Goal: Information Seeking & Learning: Learn about a topic

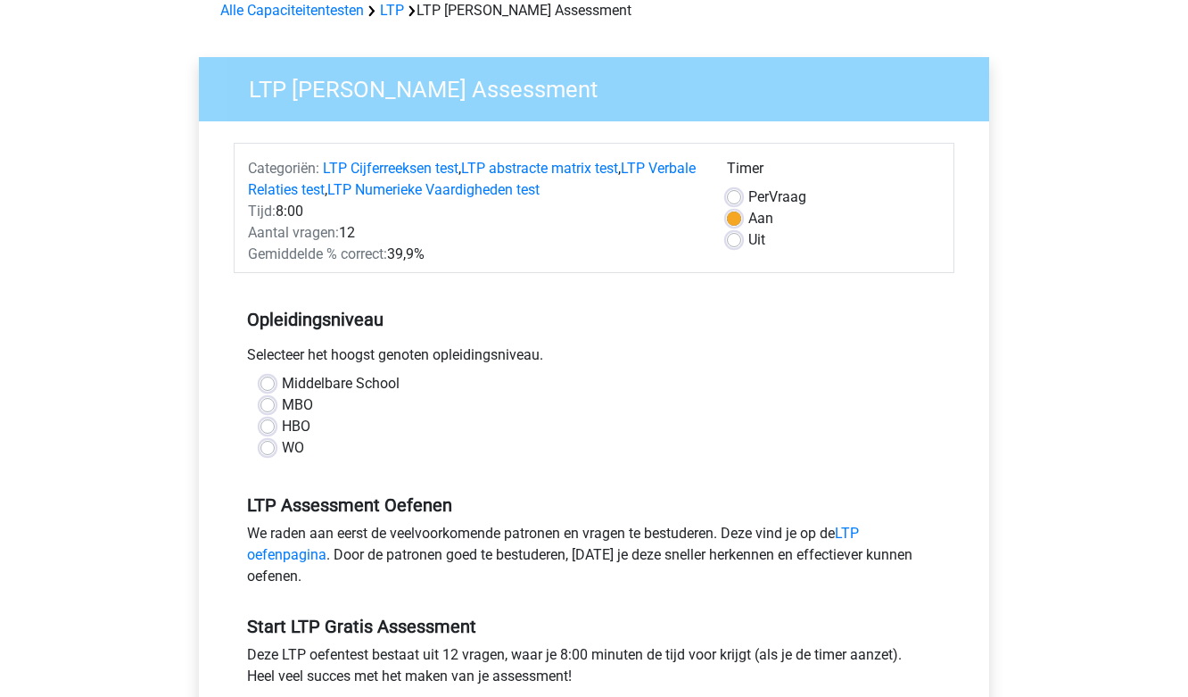
scroll to position [178, 0]
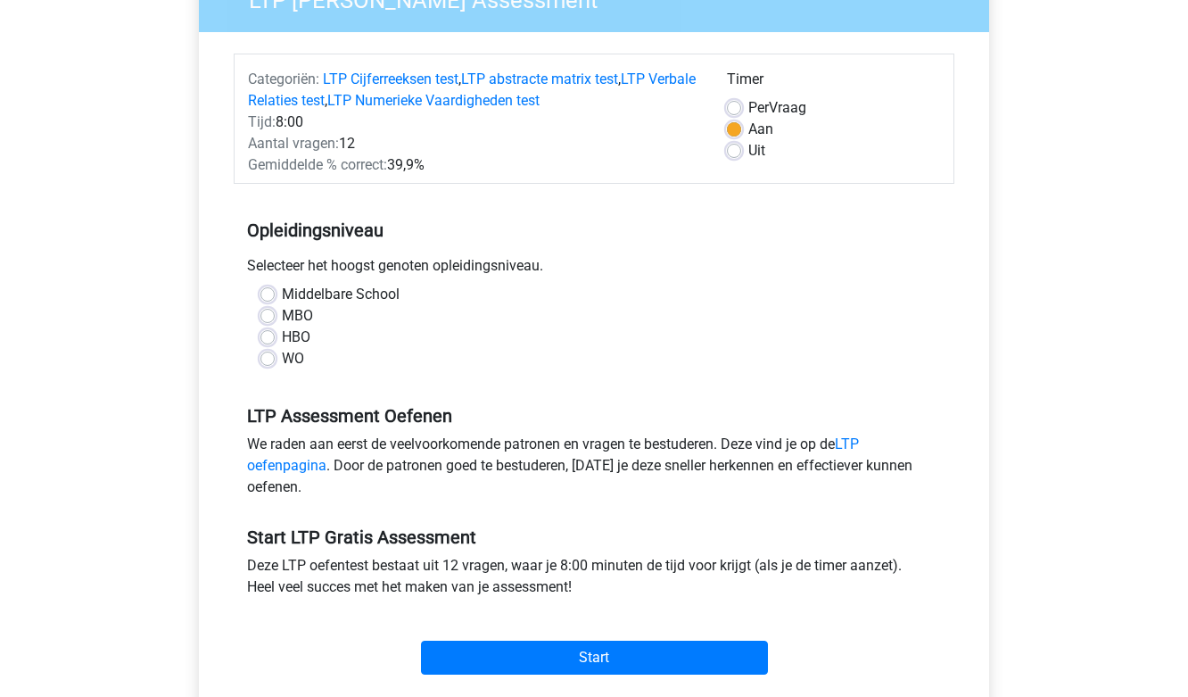
click at [282, 340] on label "HBO" at bounding box center [296, 336] width 29 height 21
click at [264, 340] on input "HBO" at bounding box center [267, 335] width 14 height 18
radio input "true"
click at [850, 443] on link "LTP oefenpagina" at bounding box center [553, 454] width 612 height 38
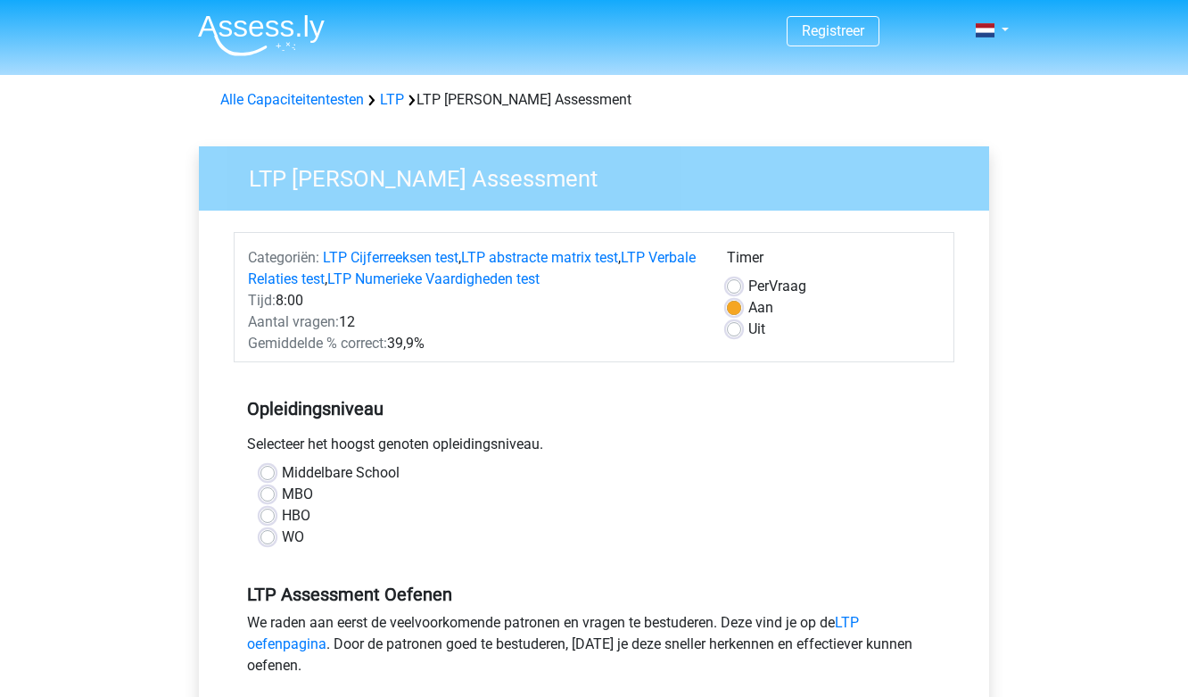
click at [282, 512] on label "HBO" at bounding box center [296, 515] width 29 height 21
click at [267, 512] on input "HBO" at bounding box center [267, 514] width 14 height 18
radio input "true"
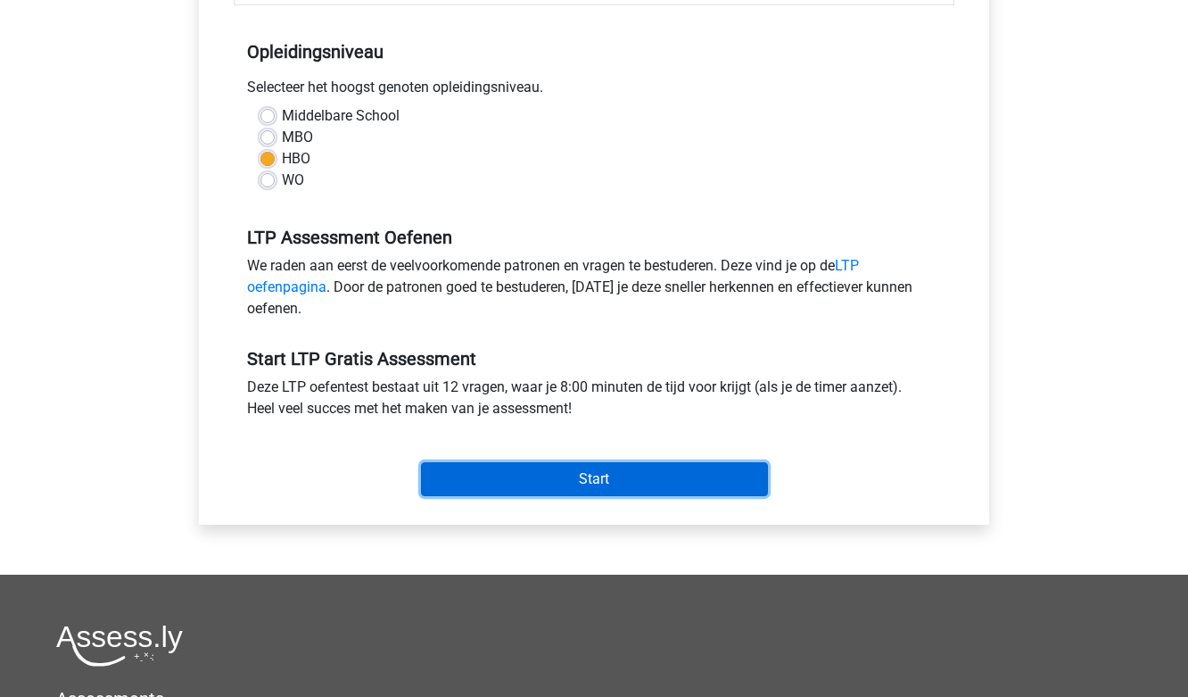
click at [624, 475] on input "Start" at bounding box center [594, 479] width 347 height 34
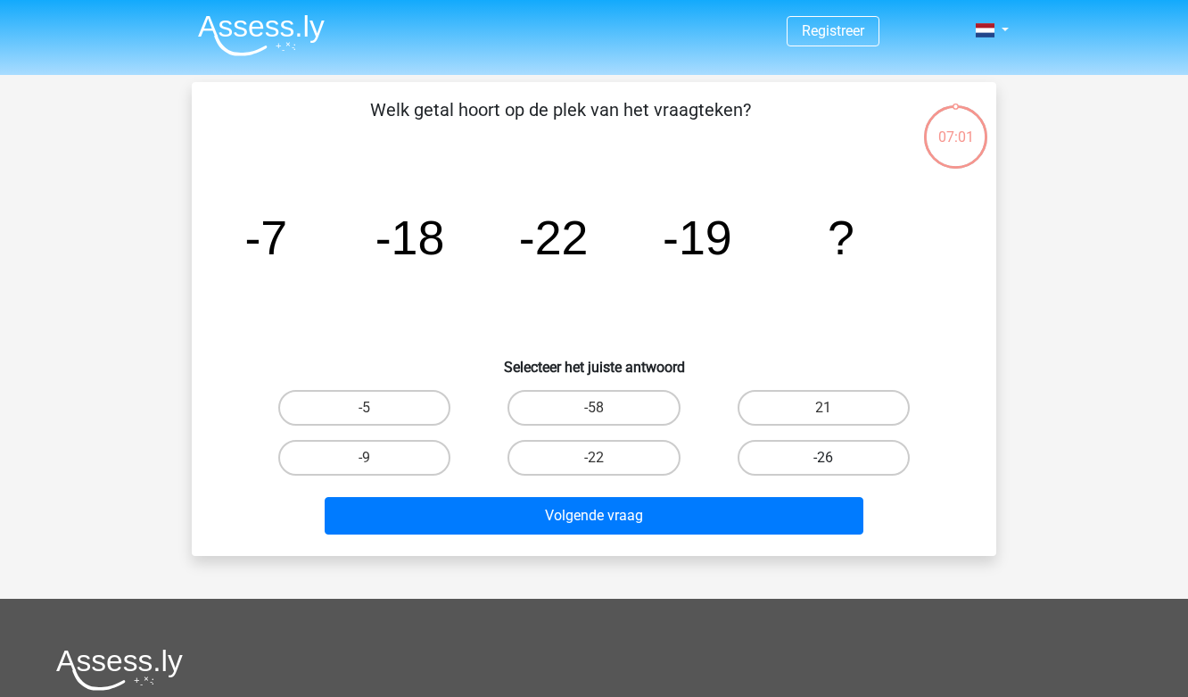
click at [775, 453] on label "-26" at bounding box center [824, 458] width 172 height 36
click at [823, 458] on input "-26" at bounding box center [829, 464] width 12 height 12
radio input "true"
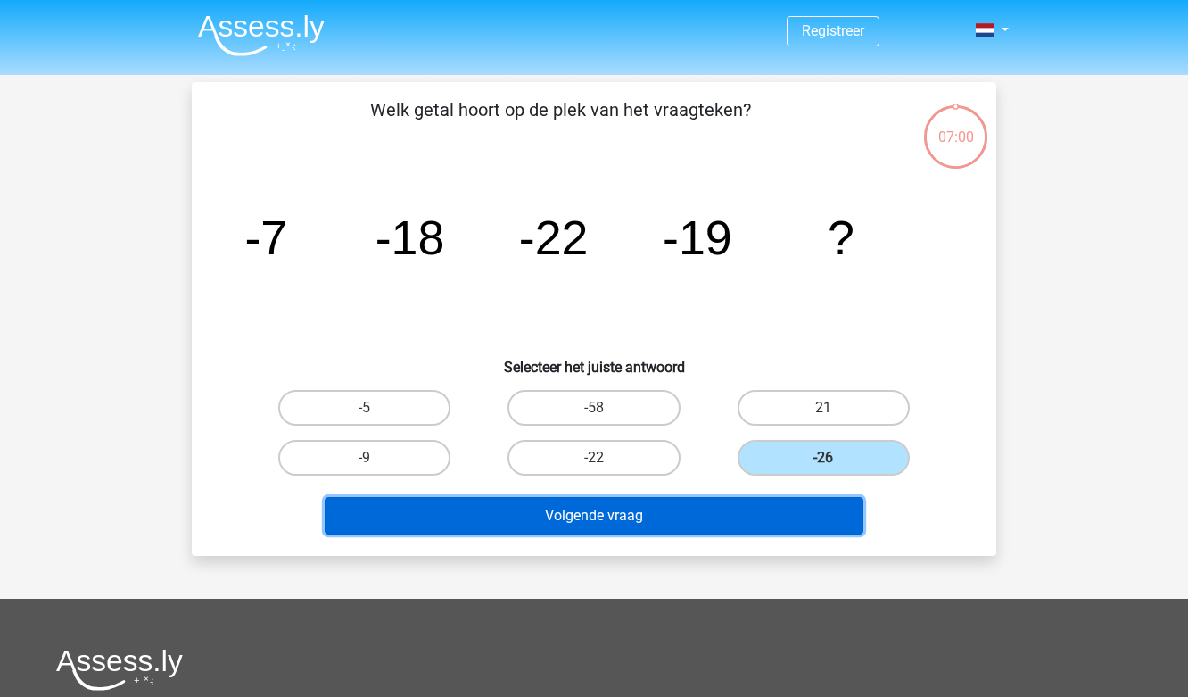
click at [661, 516] on button "Volgende vraag" at bounding box center [595, 515] width 540 height 37
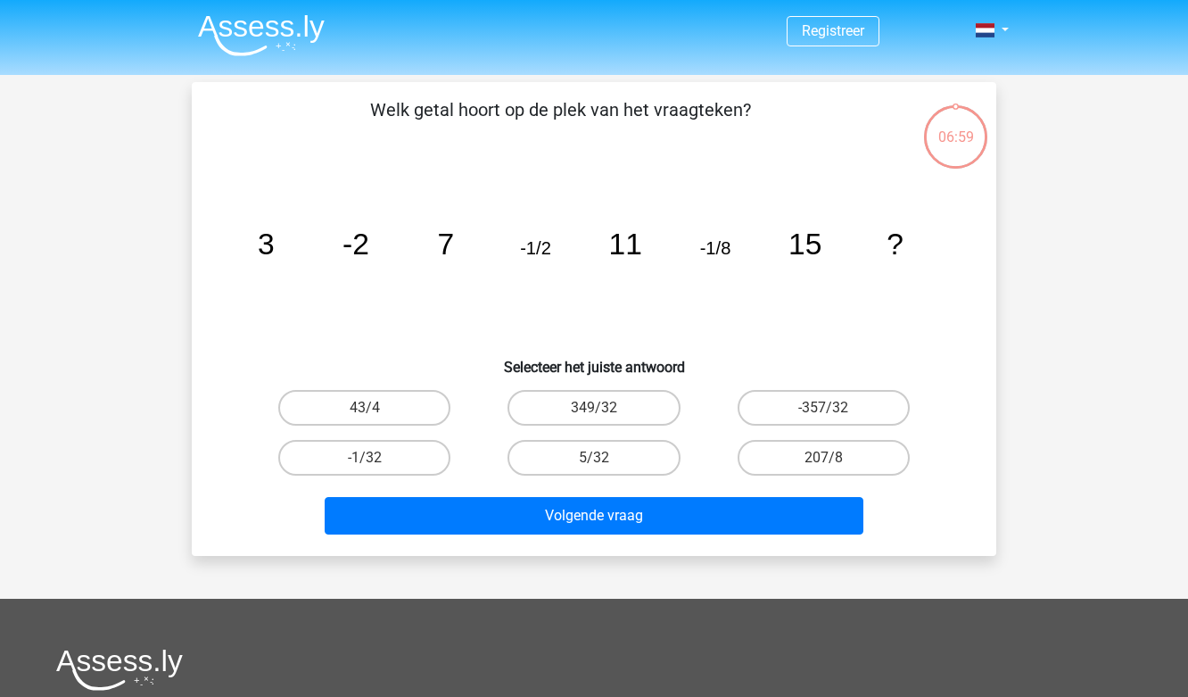
scroll to position [82, 0]
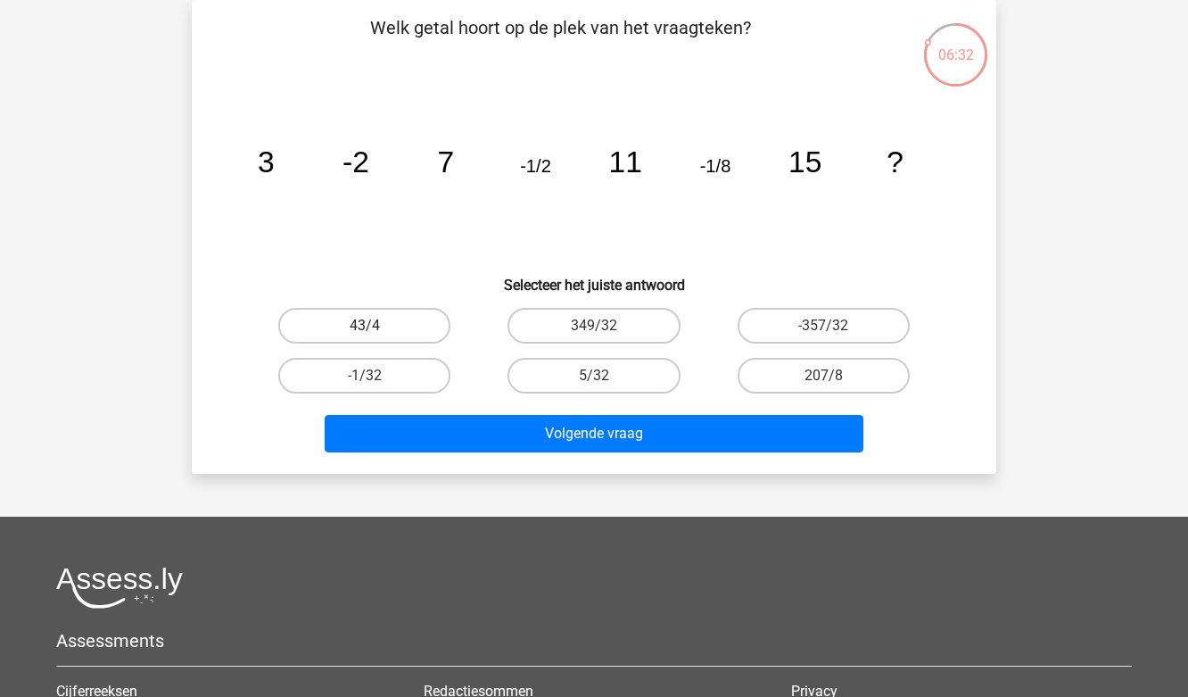
click at [392, 326] on label "43/4" at bounding box center [364, 326] width 172 height 36
click at [376, 326] on input "43/4" at bounding box center [371, 332] width 12 height 12
radio input "true"
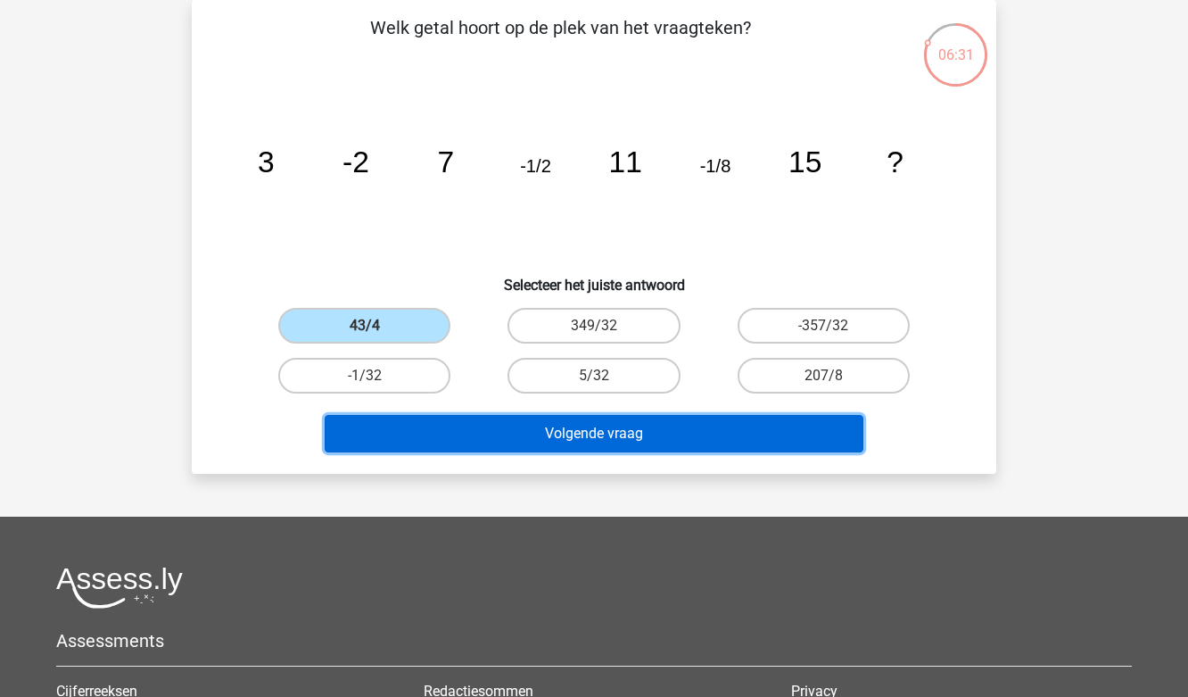
click at [541, 431] on button "Volgende vraag" at bounding box center [595, 433] width 540 height 37
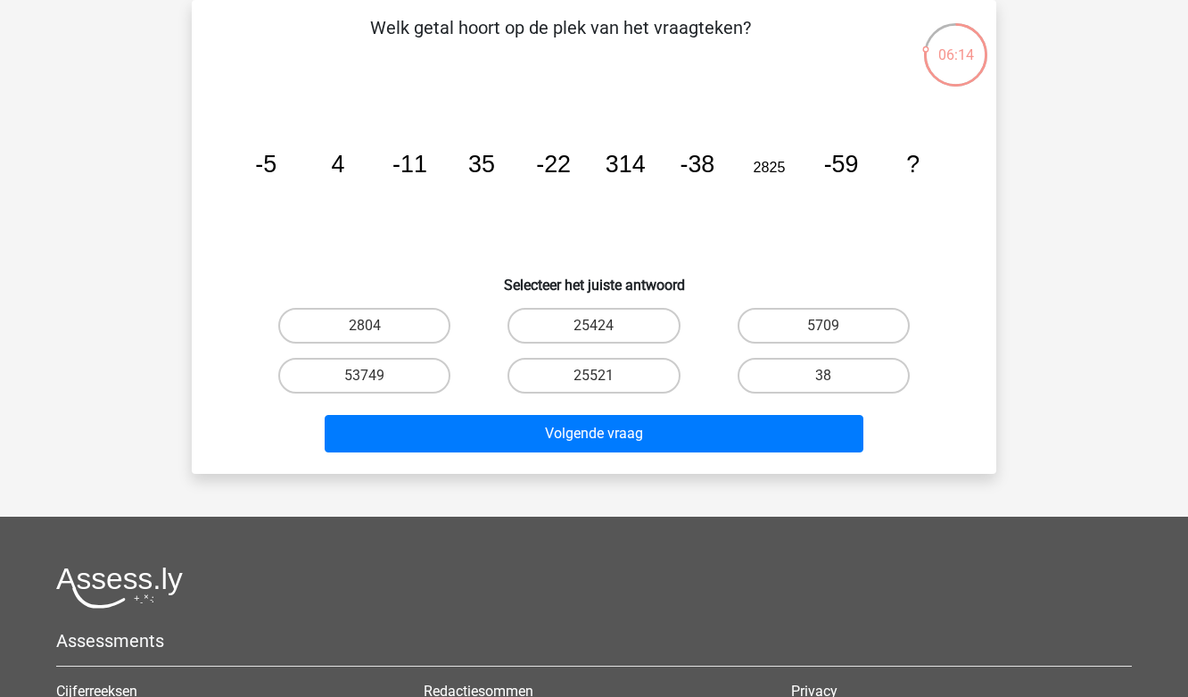
scroll to position [0, 0]
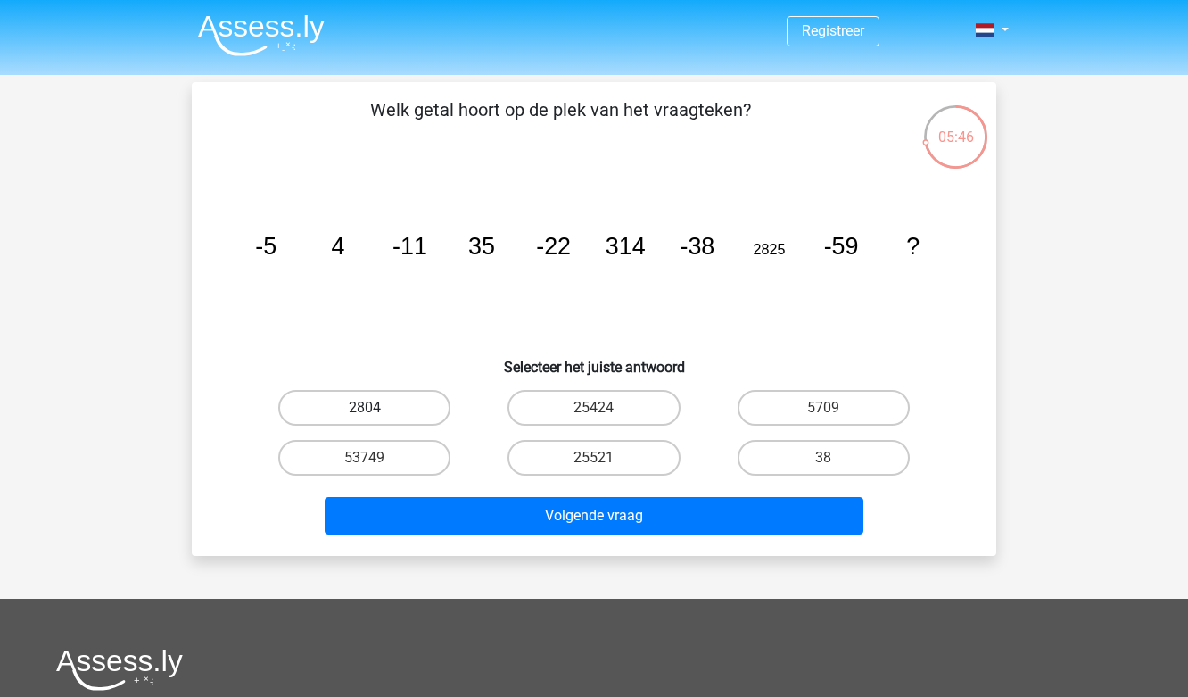
click at [424, 407] on label "2804" at bounding box center [364, 408] width 172 height 36
click at [376, 408] on input "2804" at bounding box center [371, 414] width 12 height 12
radio input "true"
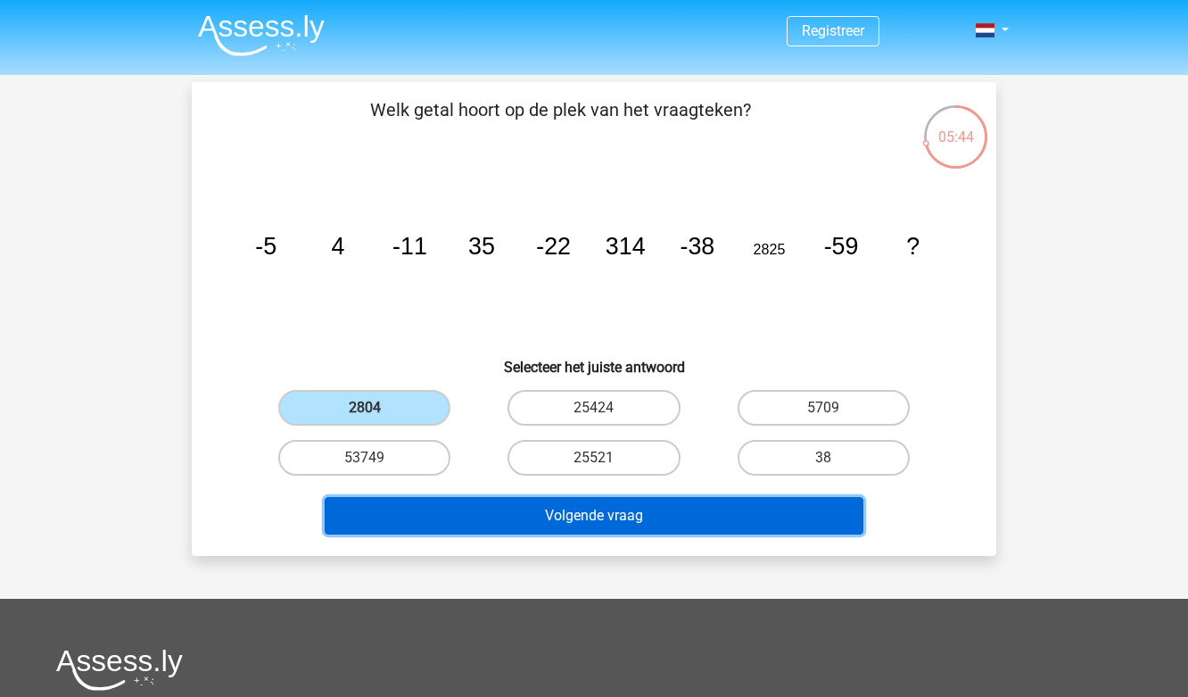
click at [529, 510] on button "Volgende vraag" at bounding box center [595, 515] width 540 height 37
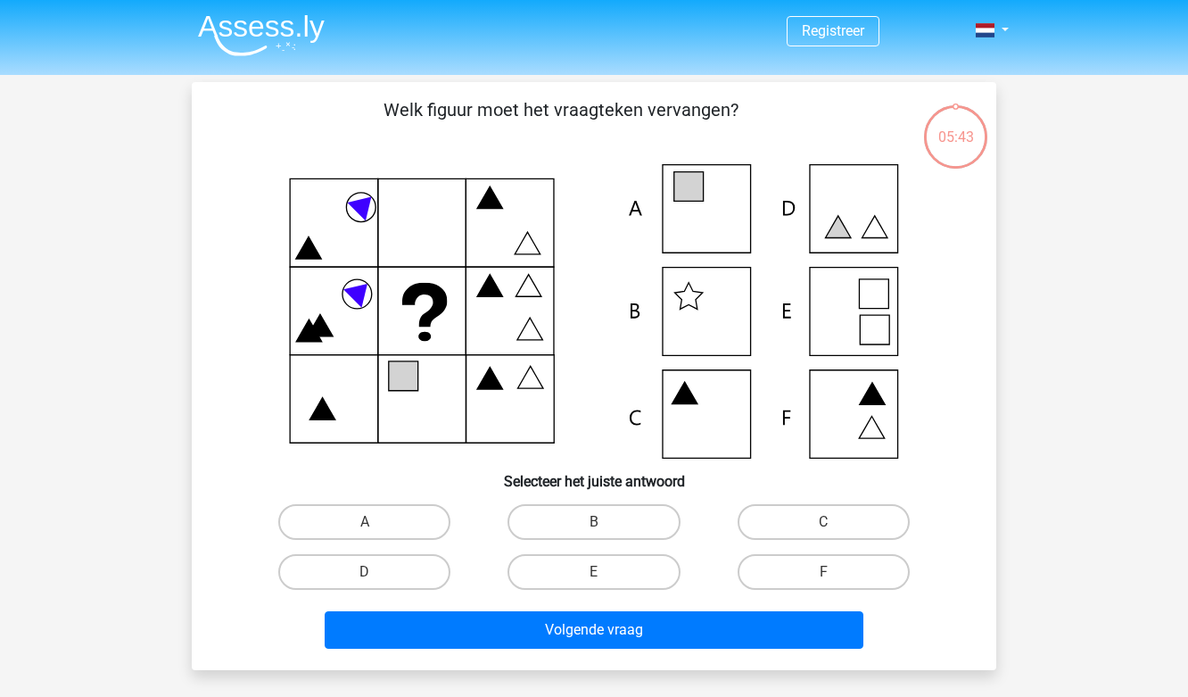
scroll to position [82, 0]
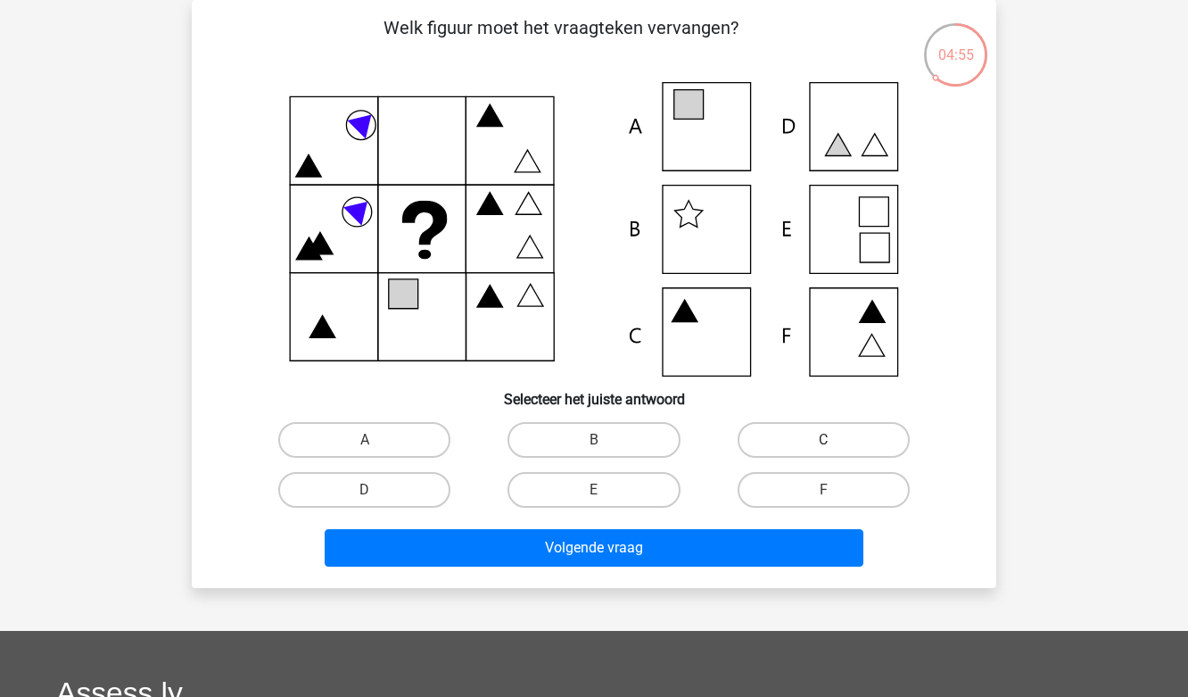
click at [853, 439] on label "C" at bounding box center [824, 440] width 172 height 36
click at [835, 440] on input "C" at bounding box center [829, 446] width 12 height 12
radio input "true"
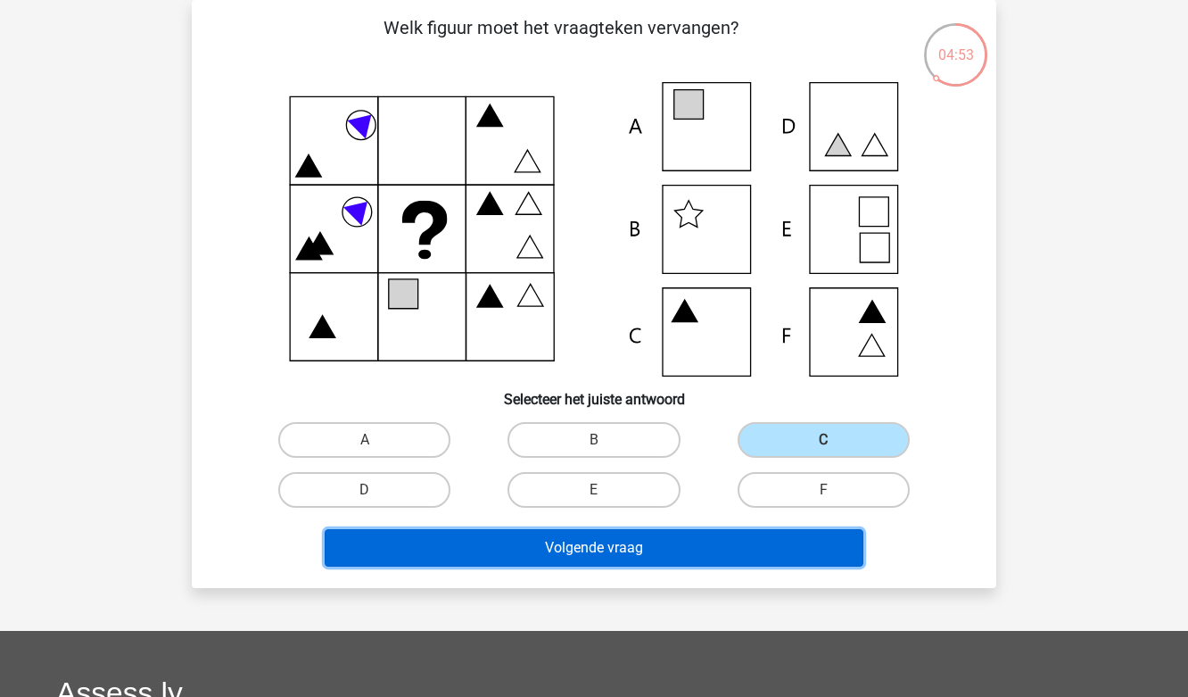
click at [591, 551] on button "Volgende vraag" at bounding box center [595, 547] width 540 height 37
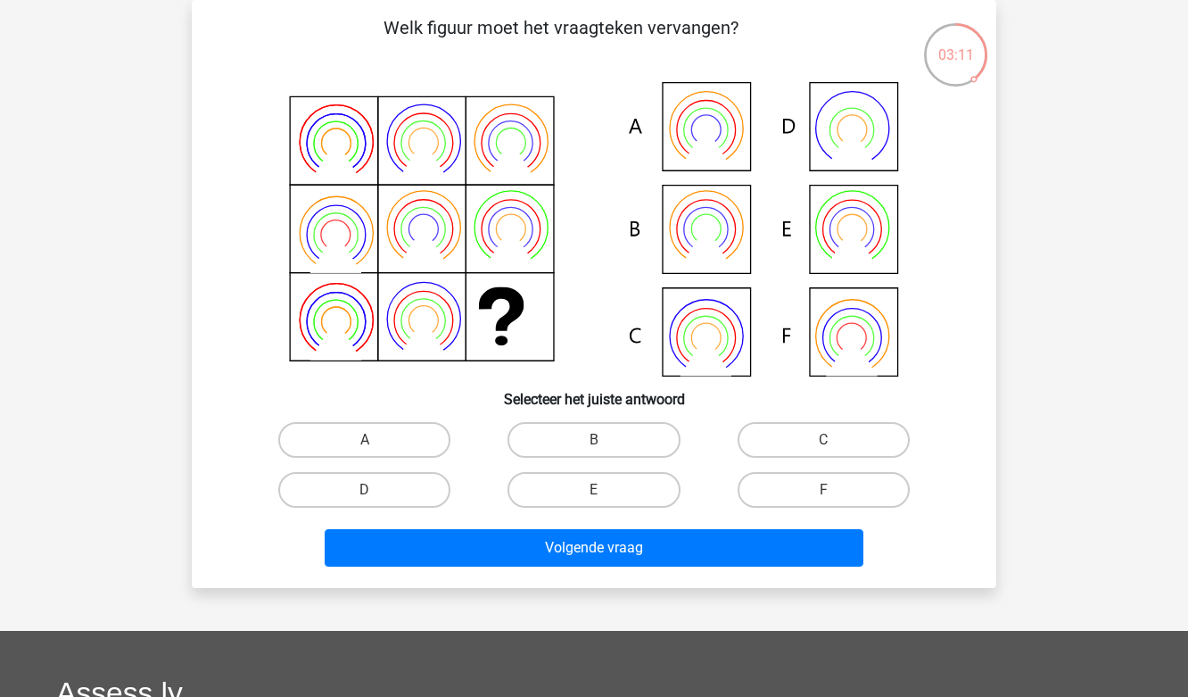
click at [850, 336] on icon at bounding box center [594, 229] width 719 height 294
click at [846, 316] on icon at bounding box center [594, 229] width 719 height 294
click at [807, 496] on label "F" at bounding box center [824, 490] width 172 height 36
click at [823, 496] on input "F" at bounding box center [829, 496] width 12 height 12
radio input "true"
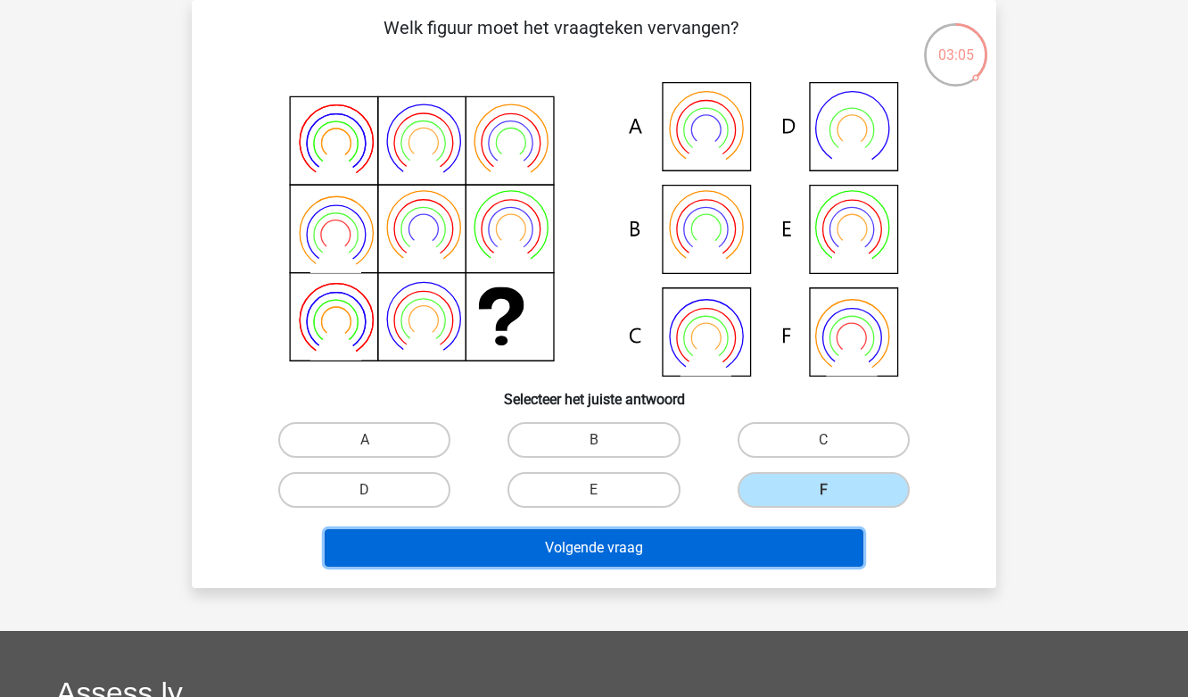
click at [624, 549] on button "Volgende vraag" at bounding box center [595, 547] width 540 height 37
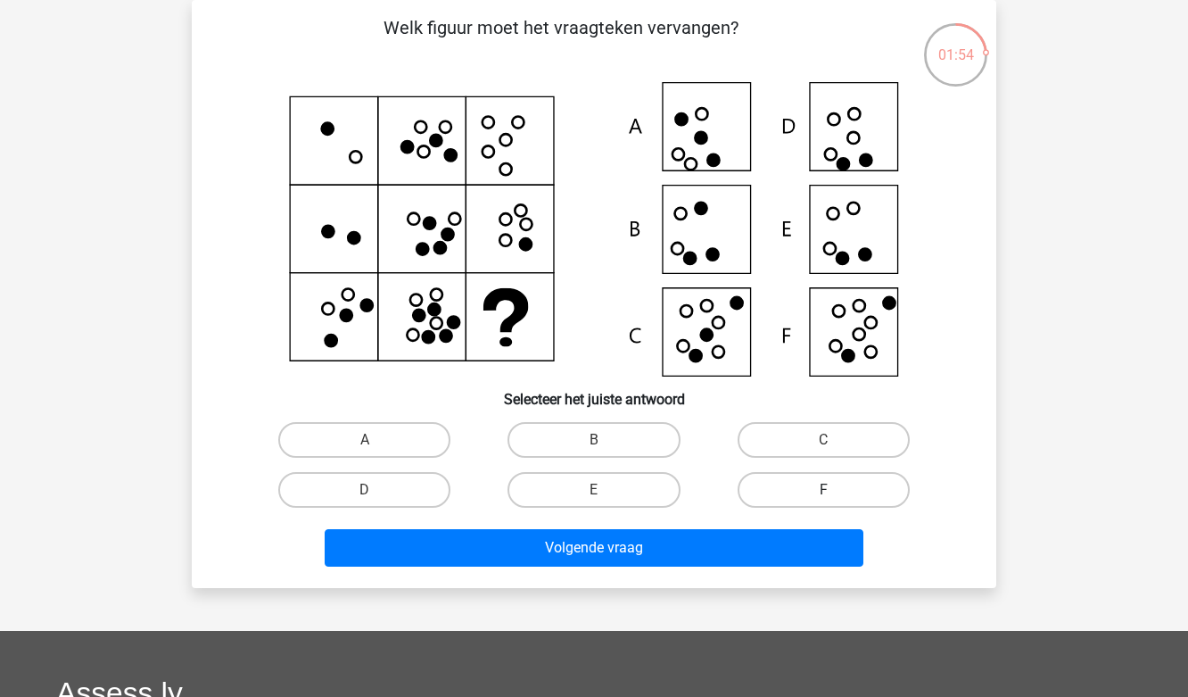
click at [803, 484] on label "F" at bounding box center [824, 490] width 172 height 36
click at [823, 490] on input "F" at bounding box center [829, 496] width 12 height 12
radio input "true"
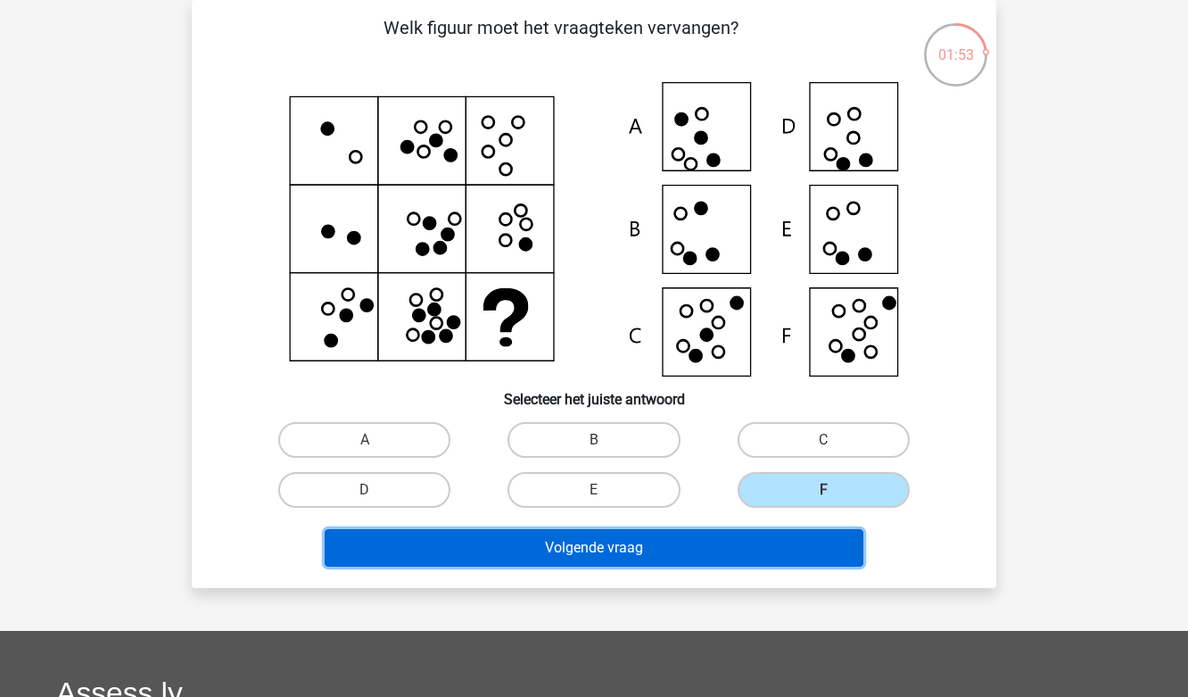
click at [662, 539] on button "Volgende vraag" at bounding box center [595, 547] width 540 height 37
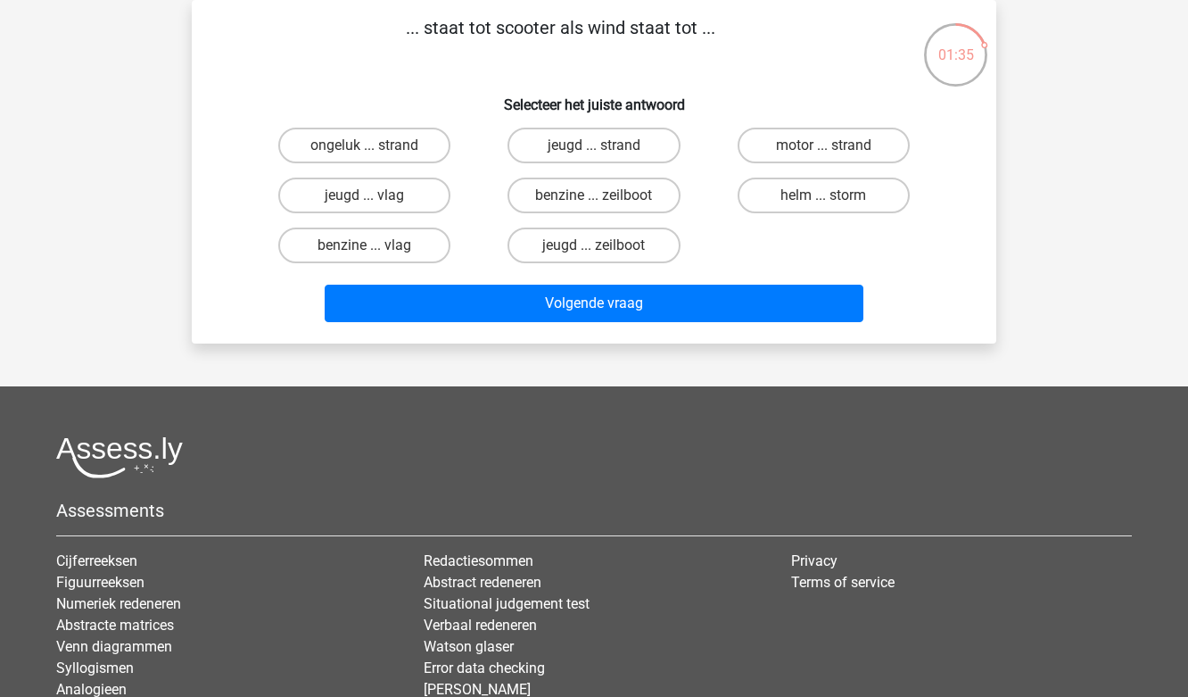
scroll to position [0, 0]
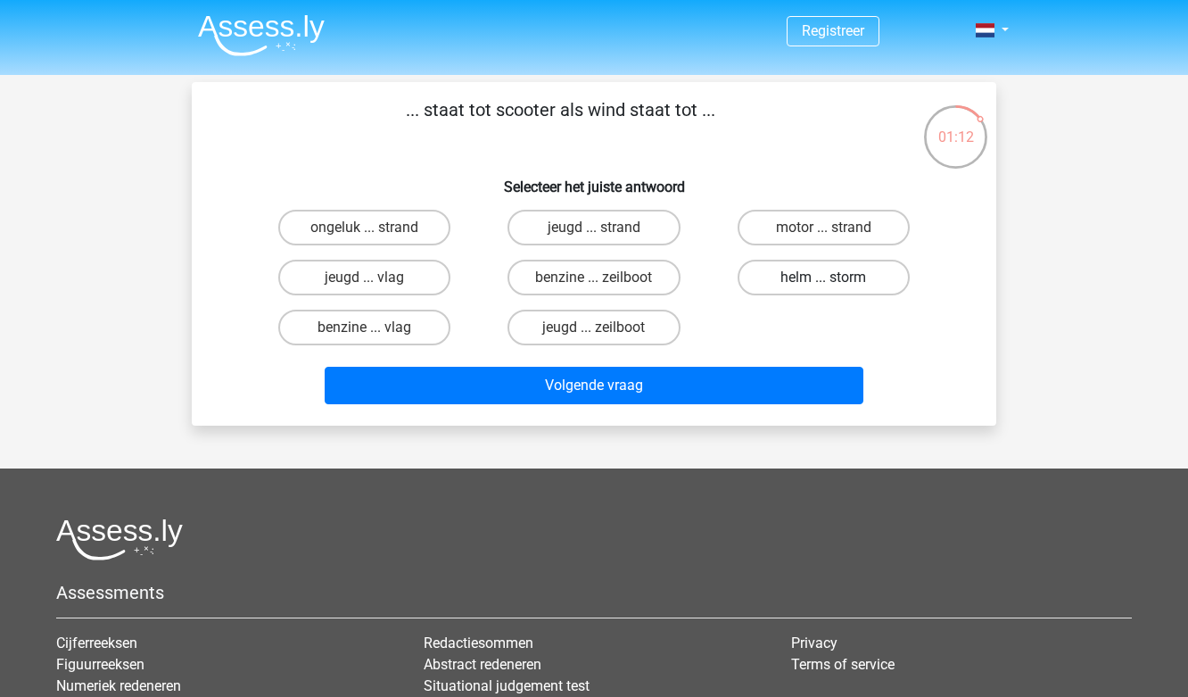
click at [825, 276] on label "helm ... storm" at bounding box center [824, 278] width 172 height 36
click at [825, 277] on input "helm ... storm" at bounding box center [829, 283] width 12 height 12
radio input "true"
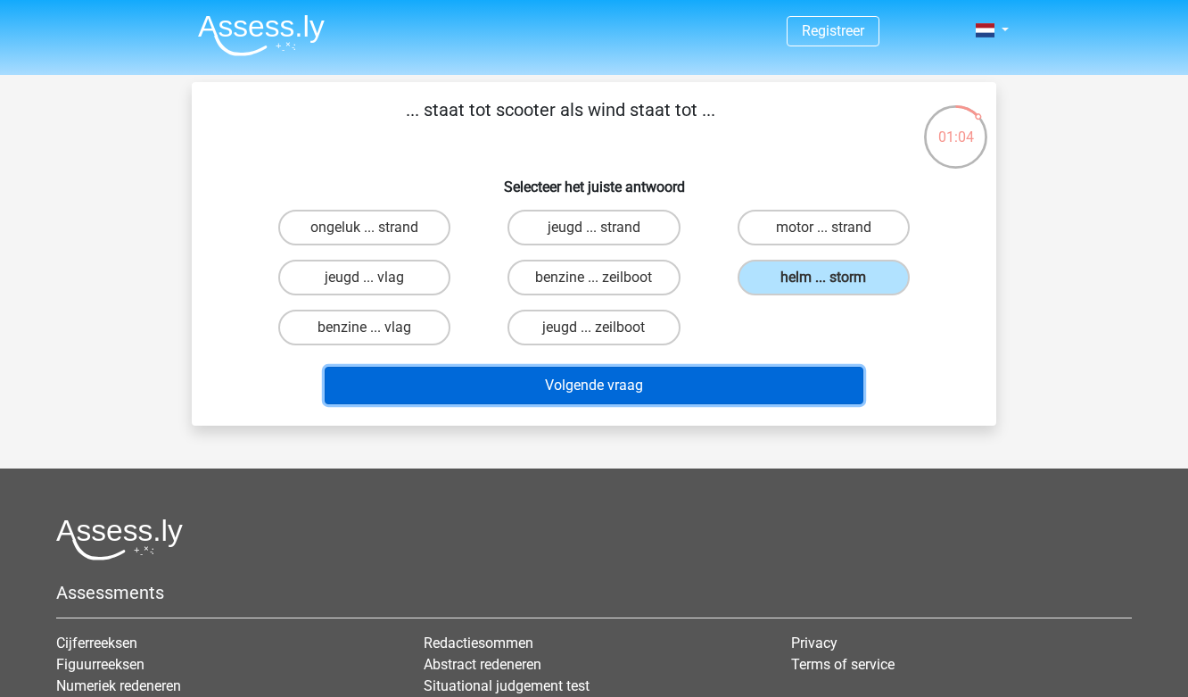
click at [662, 380] on button "Volgende vraag" at bounding box center [595, 385] width 540 height 37
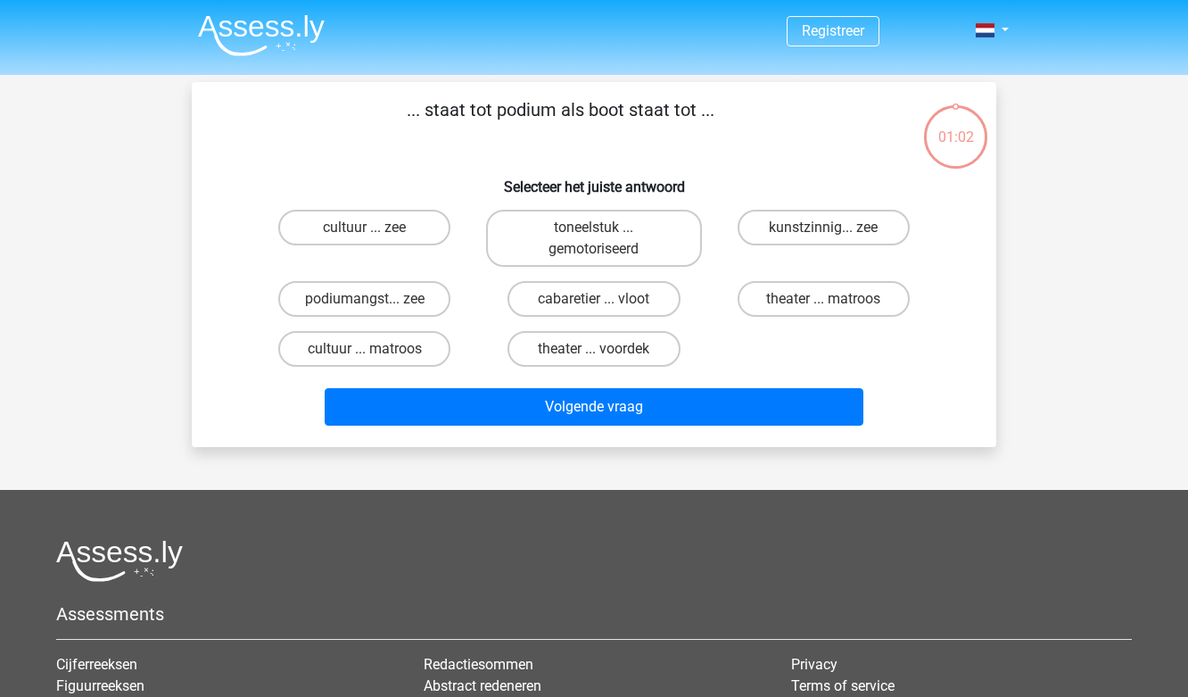
scroll to position [82, 0]
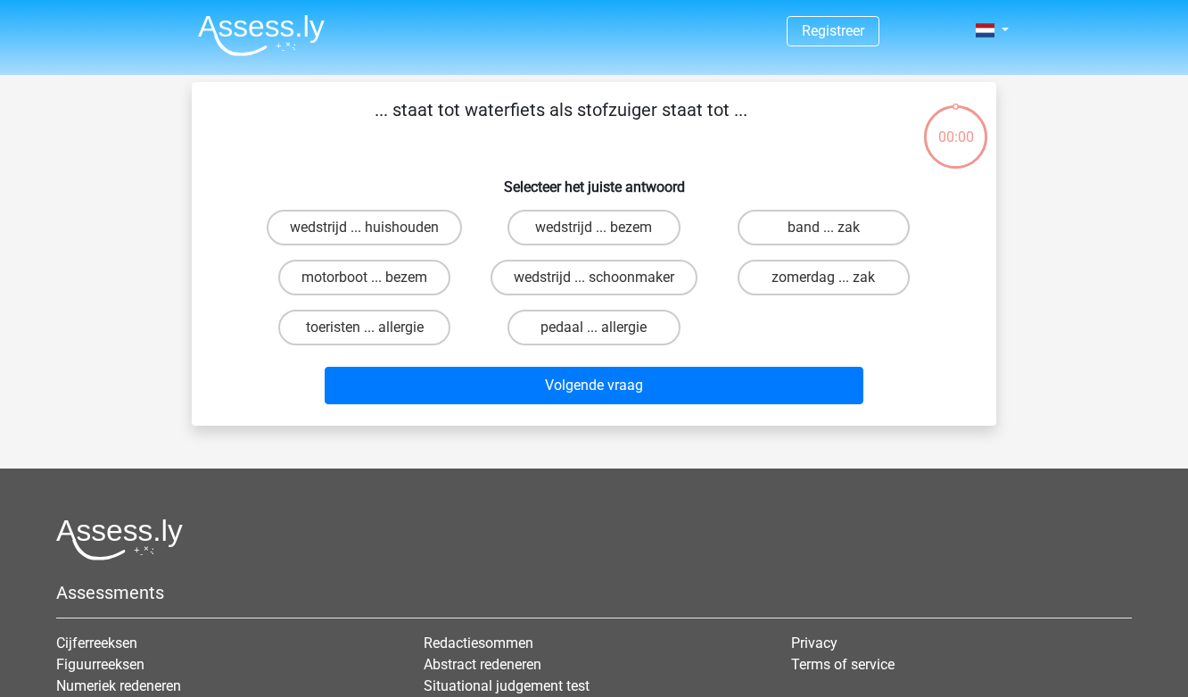
scroll to position [82, 0]
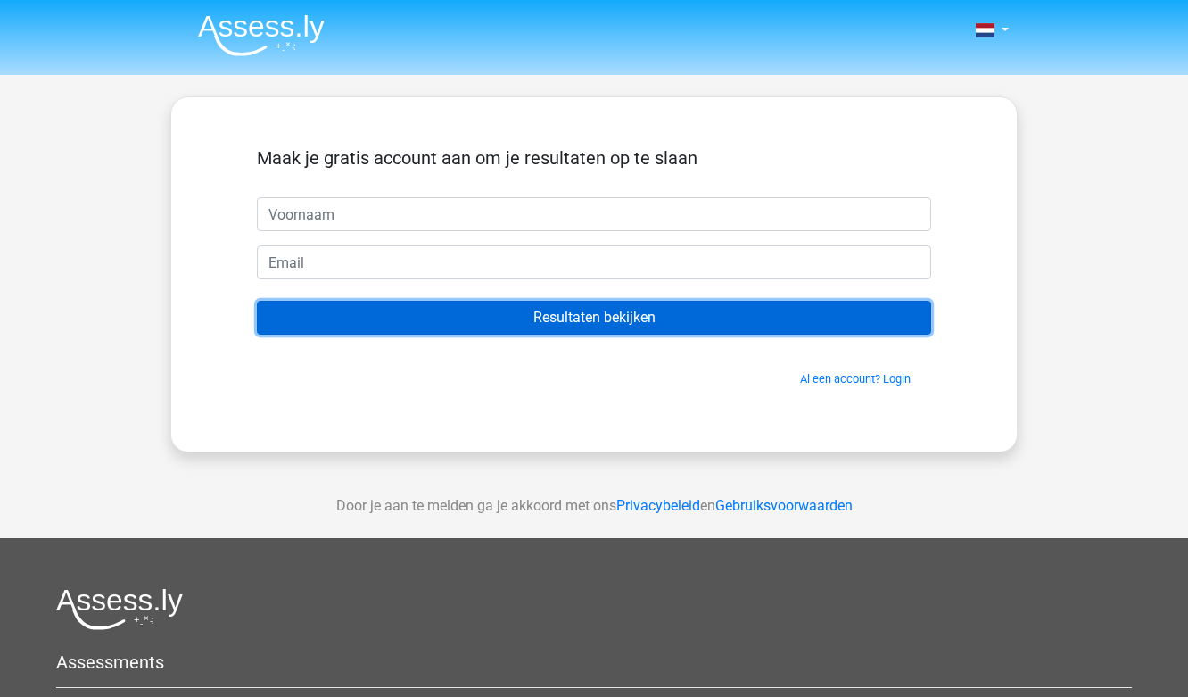
click at [565, 318] on input "Resultaten bekijken" at bounding box center [594, 318] width 674 height 34
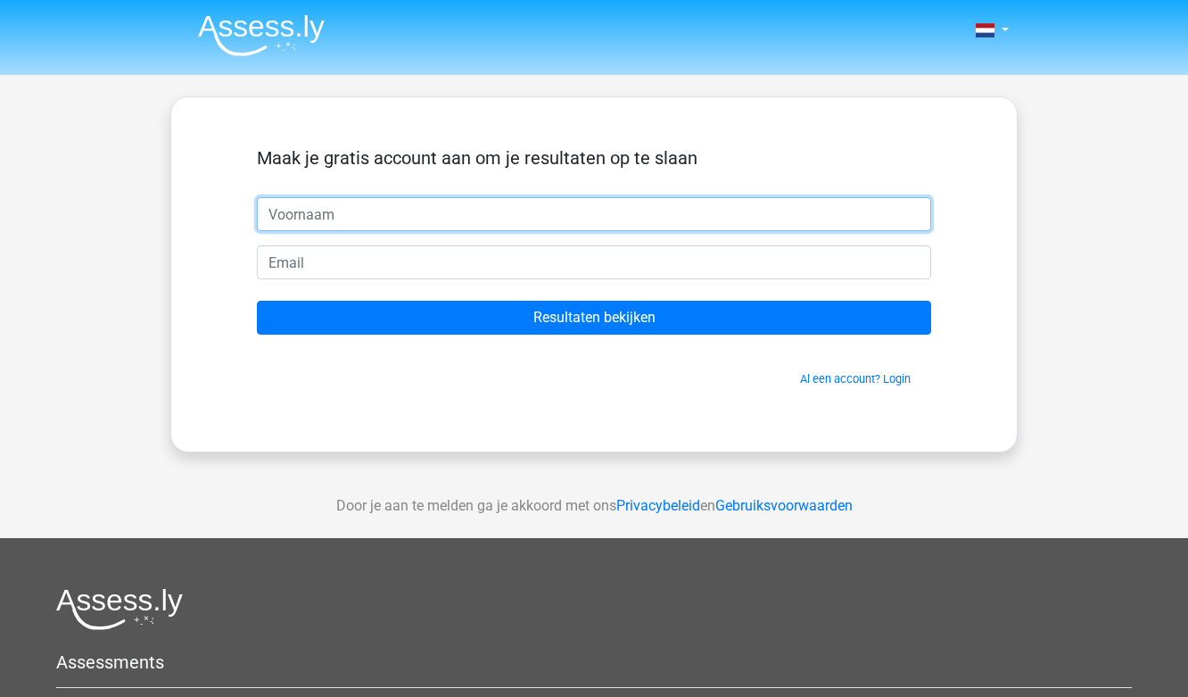
click at [322, 224] on input "text" at bounding box center [594, 214] width 674 height 34
type input "[PERSON_NAME]"
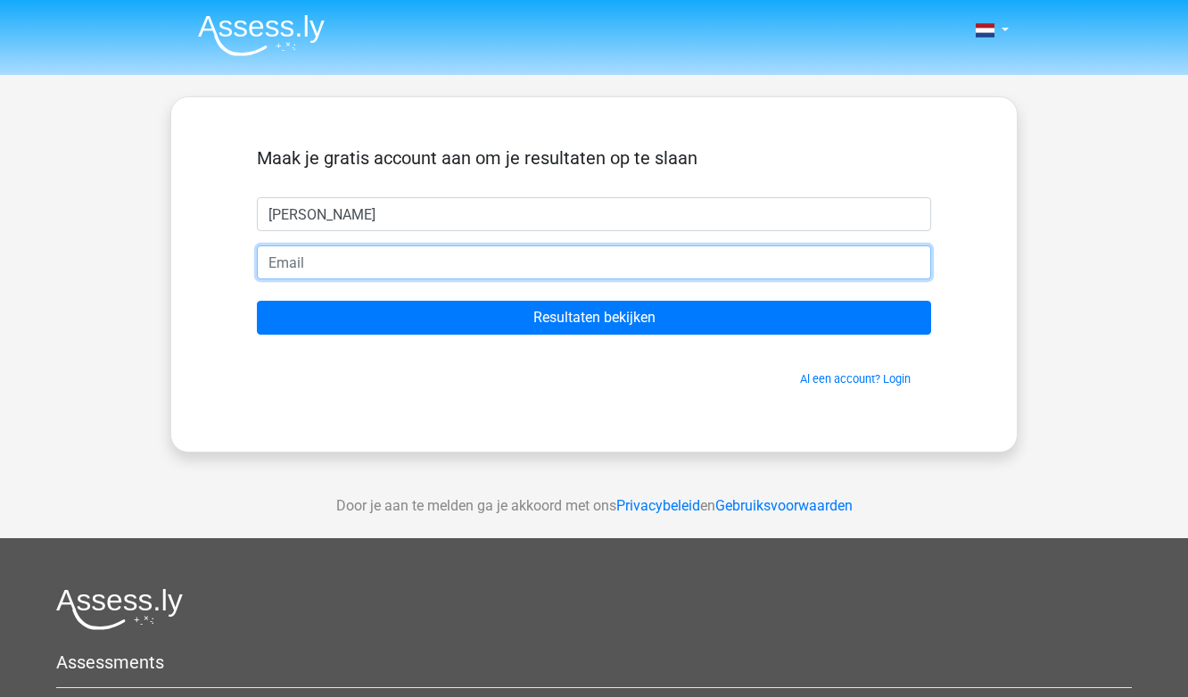
click at [374, 267] on input "email" at bounding box center [594, 262] width 674 height 34
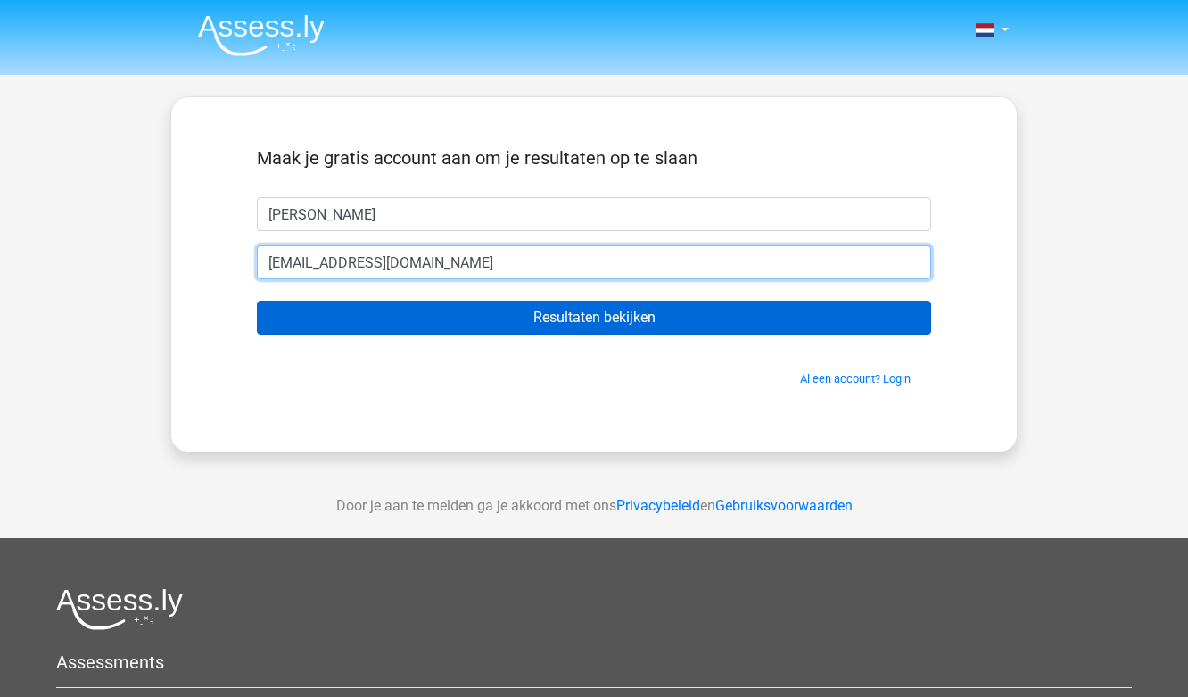
type input "[EMAIL_ADDRESS][DOMAIN_NAME]"
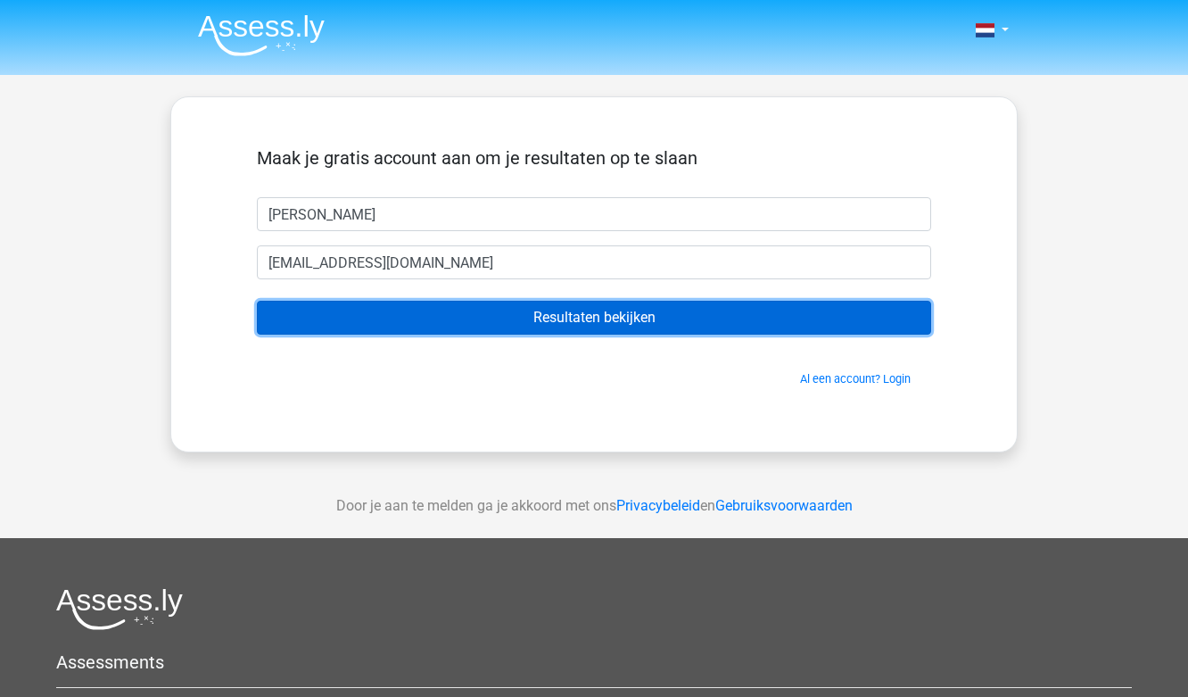
click at [535, 318] on input "Resultaten bekijken" at bounding box center [594, 318] width 674 height 34
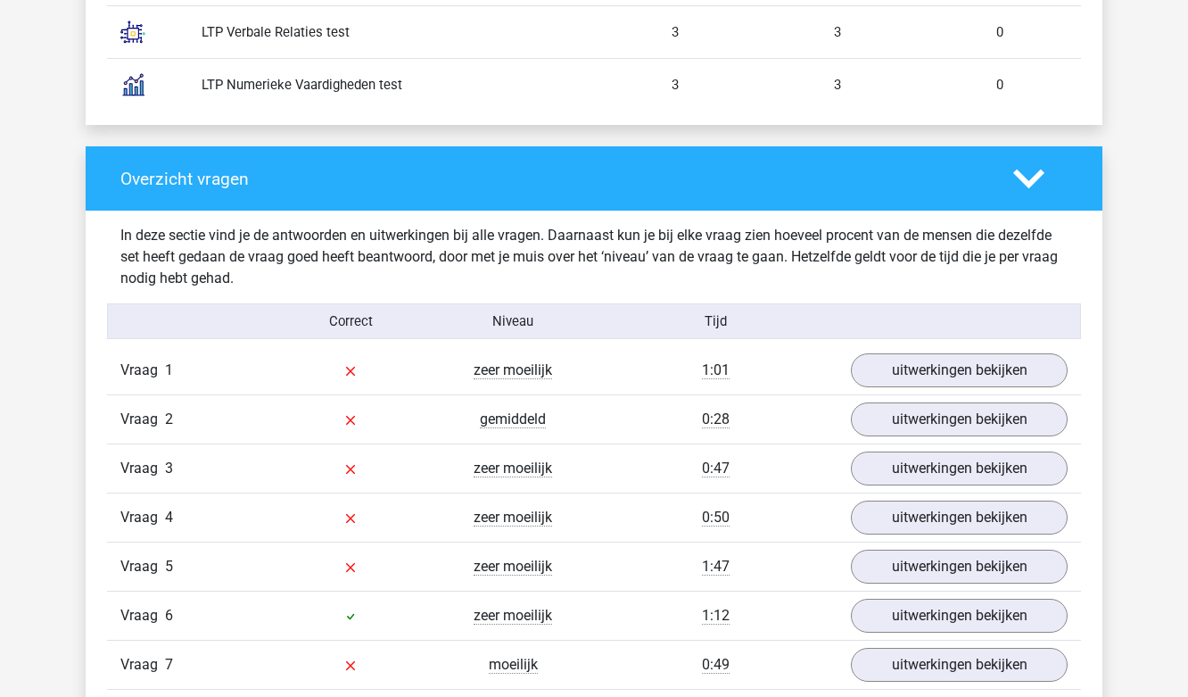
scroll to position [1873, 0]
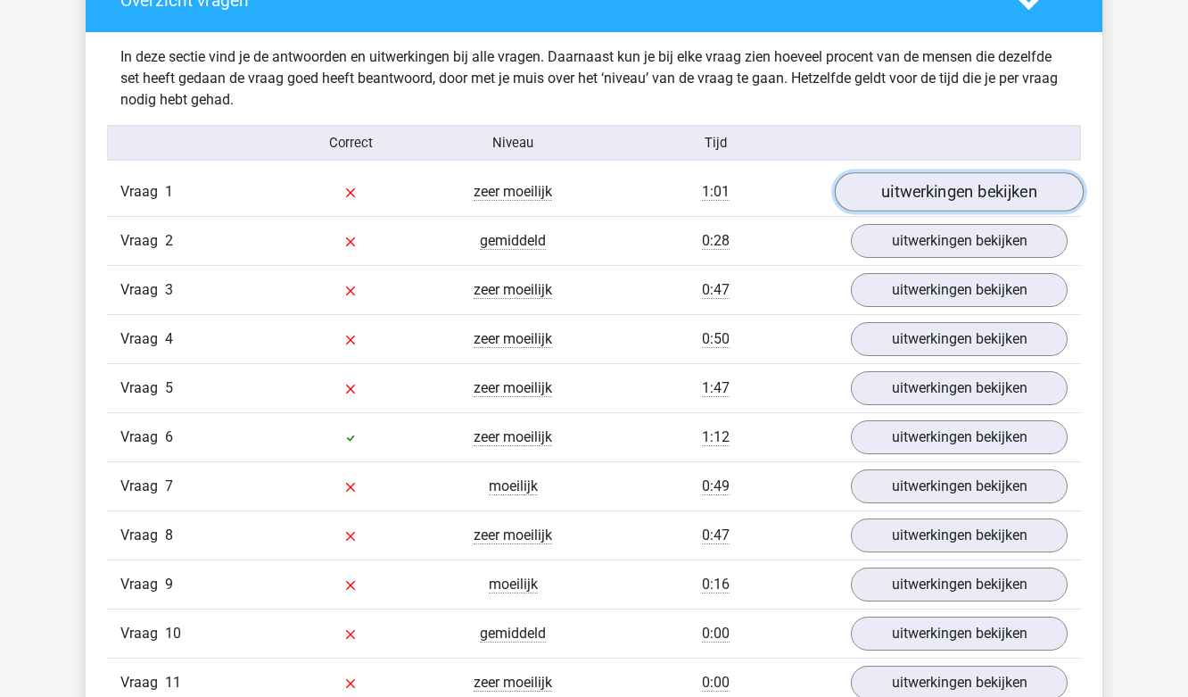
click at [942, 192] on link "uitwerkingen bekijken" at bounding box center [959, 192] width 249 height 39
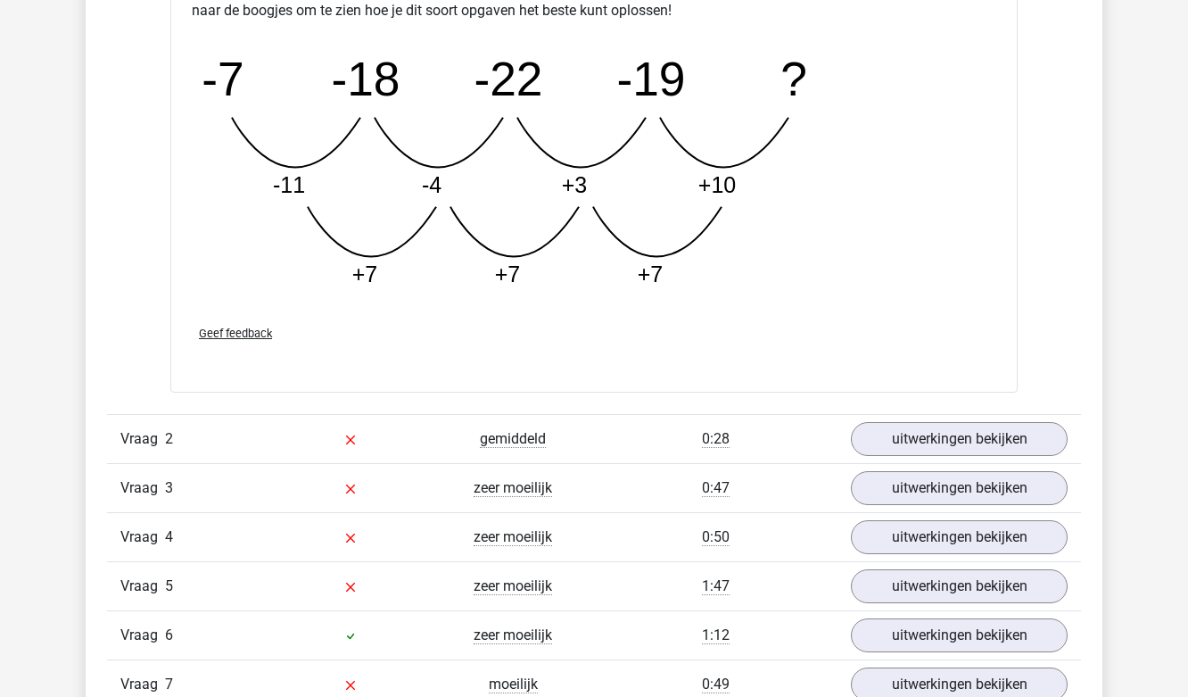
scroll to position [2676, 0]
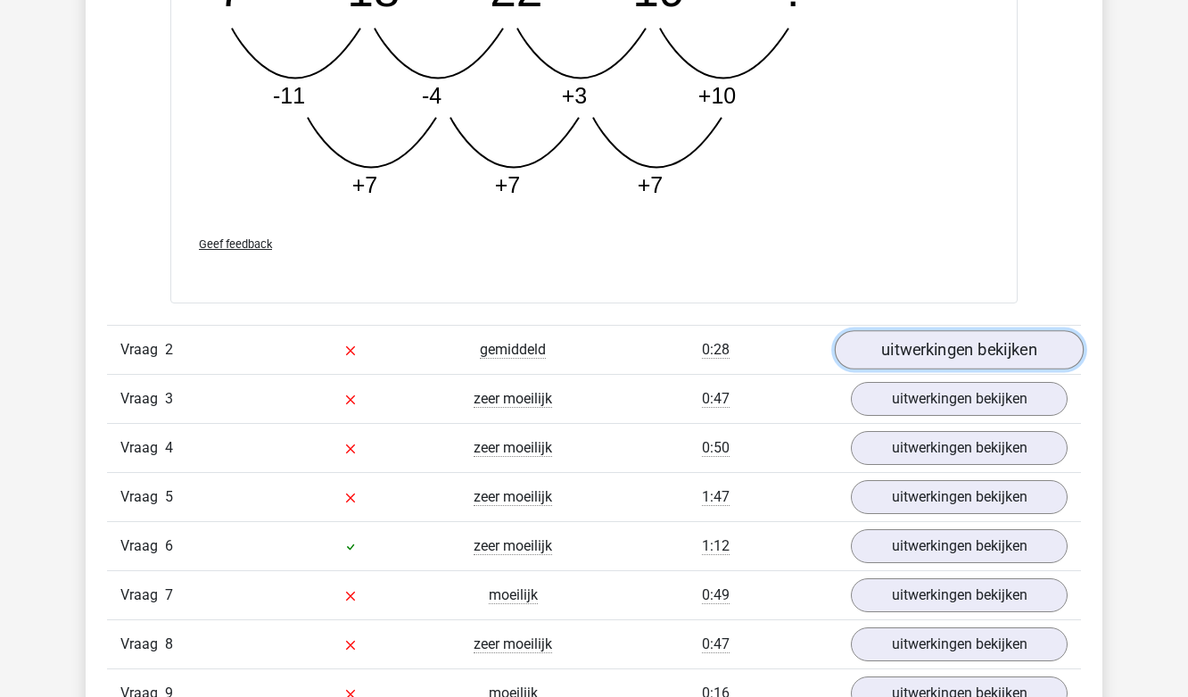
click at [946, 351] on link "uitwerkingen bekijken" at bounding box center [959, 349] width 249 height 39
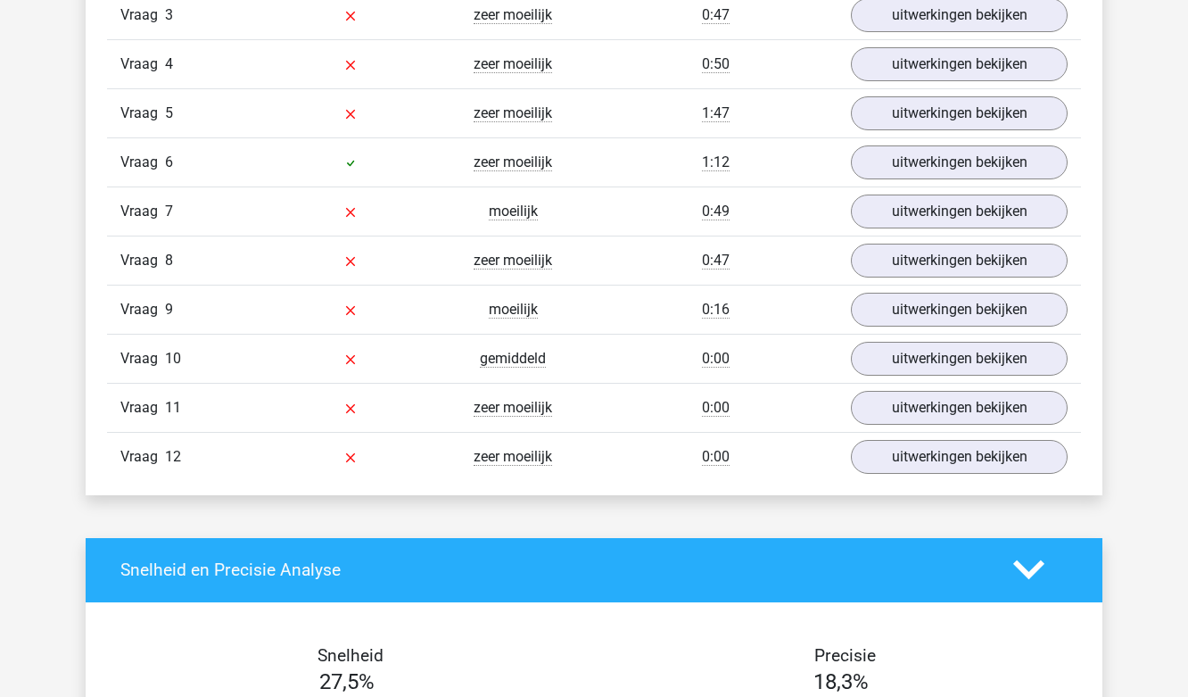
scroll to position [4193, 0]
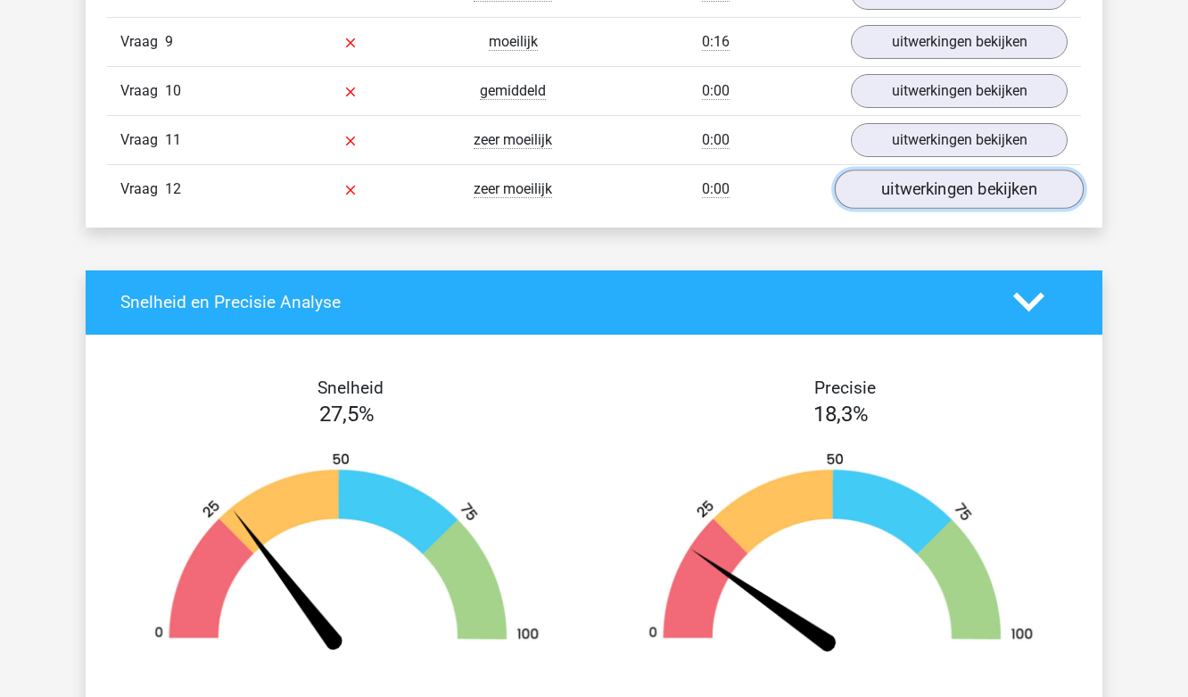
click at [923, 191] on link "uitwerkingen bekijken" at bounding box center [959, 188] width 249 height 39
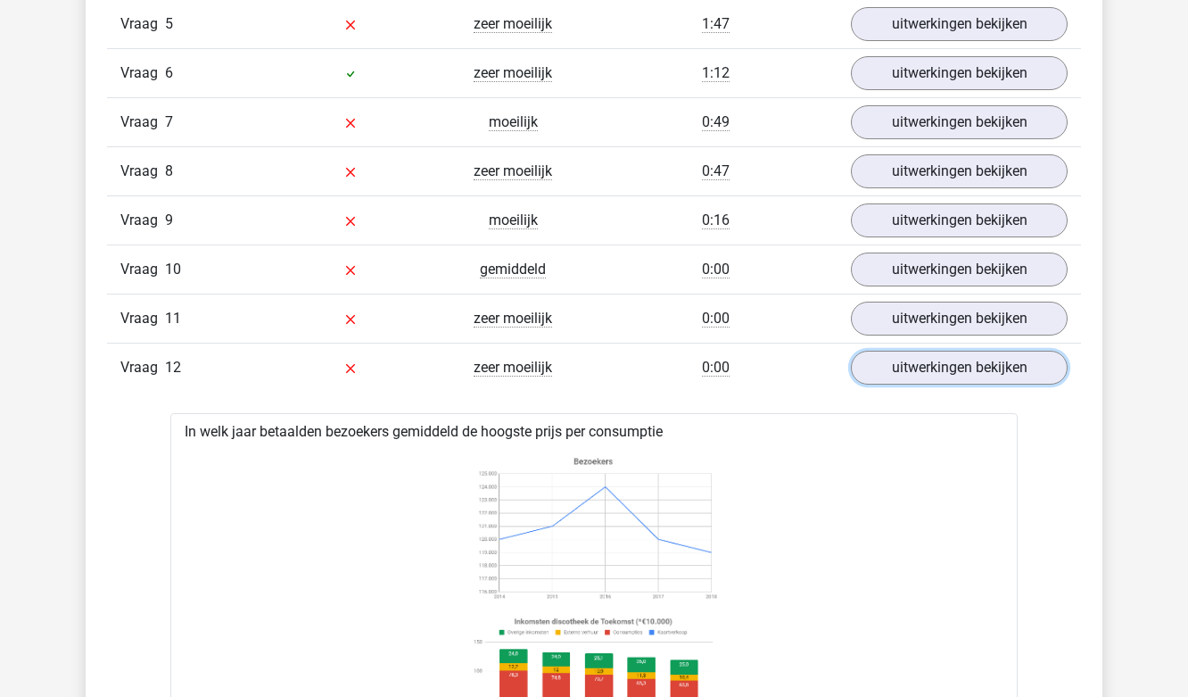
scroll to position [3747, 0]
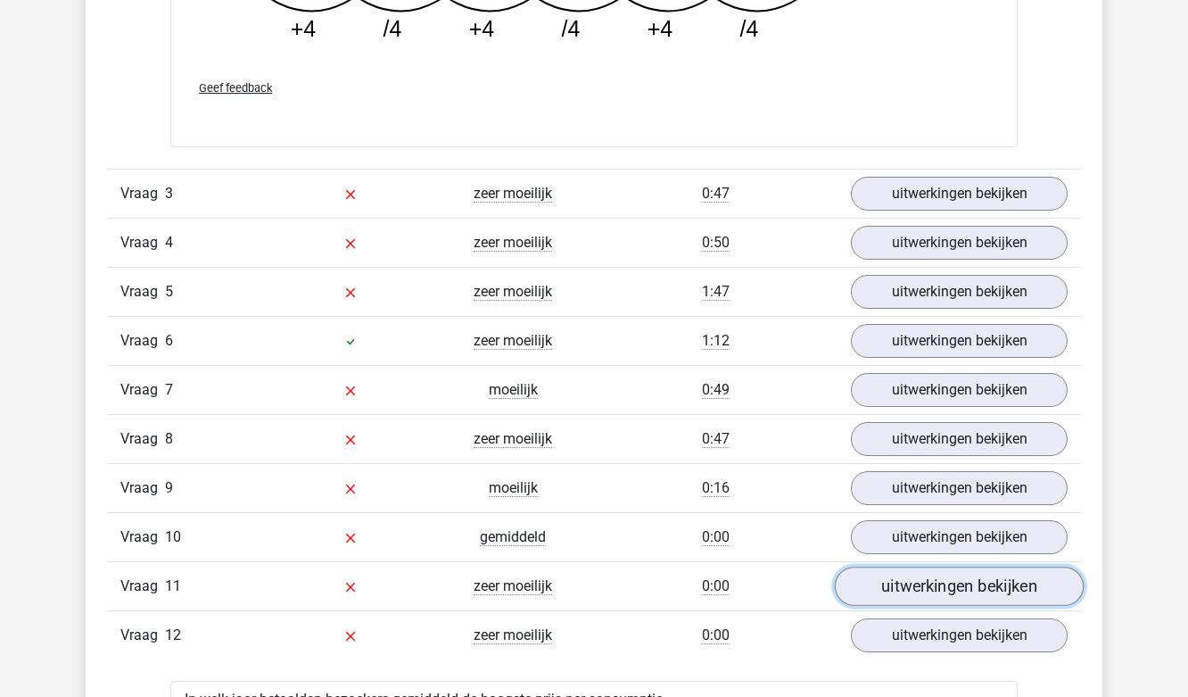
click at [880, 577] on link "uitwerkingen bekijken" at bounding box center [959, 585] width 249 height 39
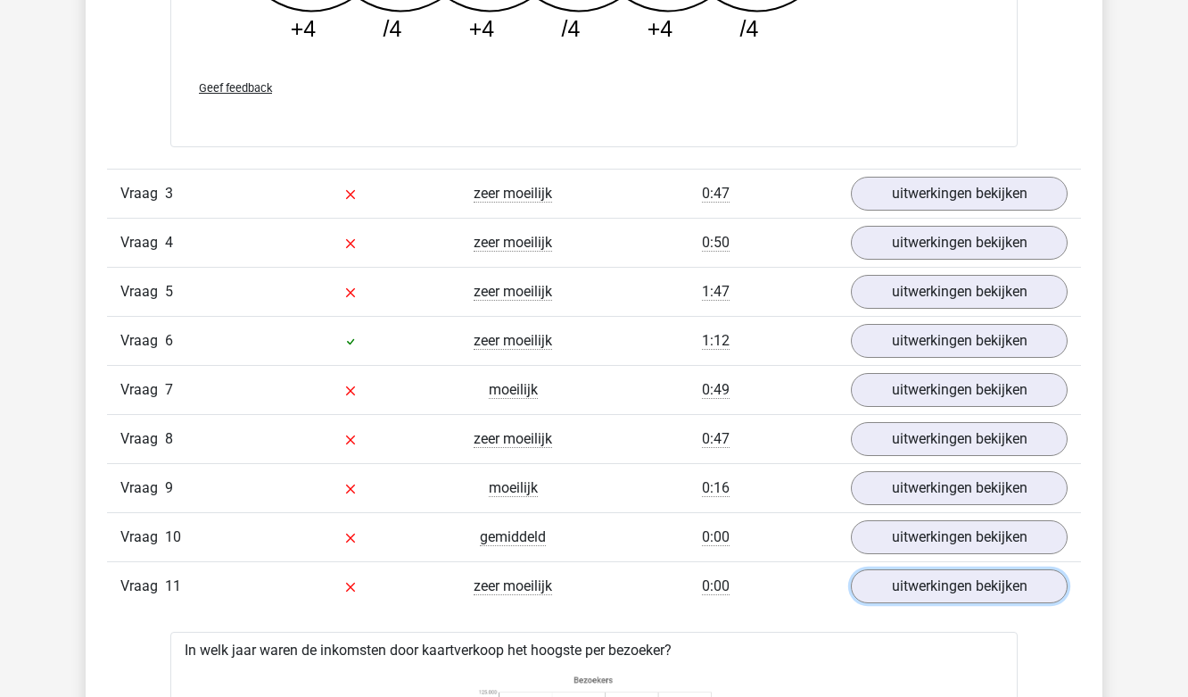
scroll to position [4014, 0]
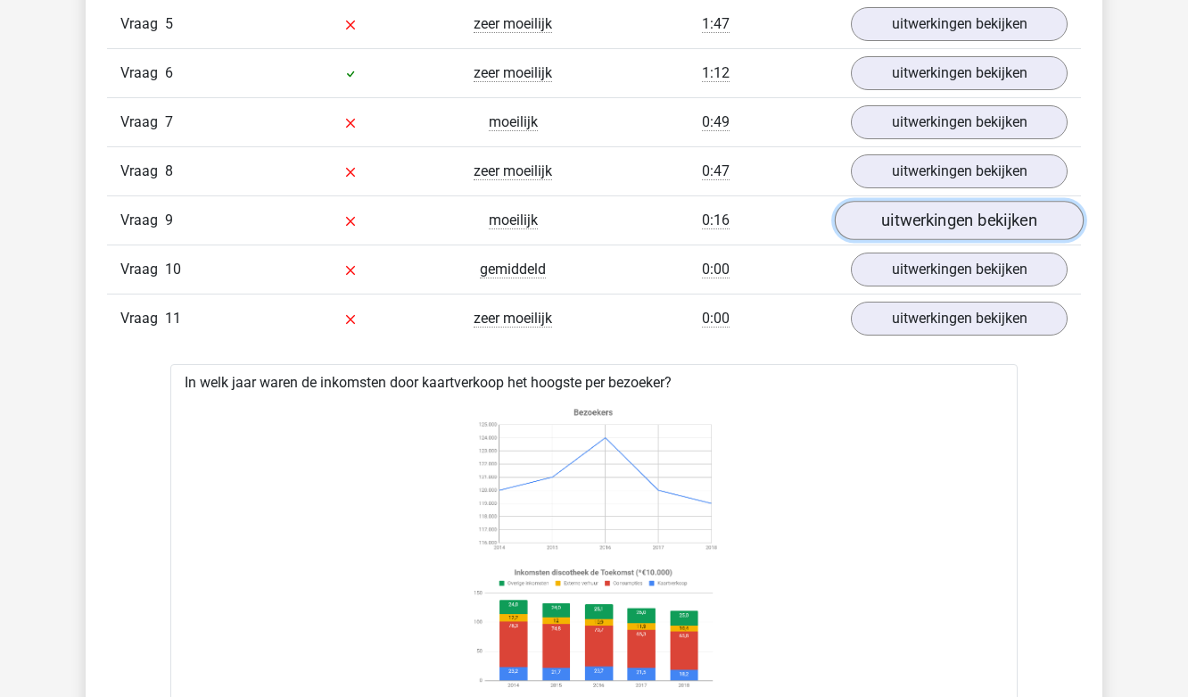
click at [910, 217] on link "uitwerkingen bekijken" at bounding box center [959, 220] width 249 height 39
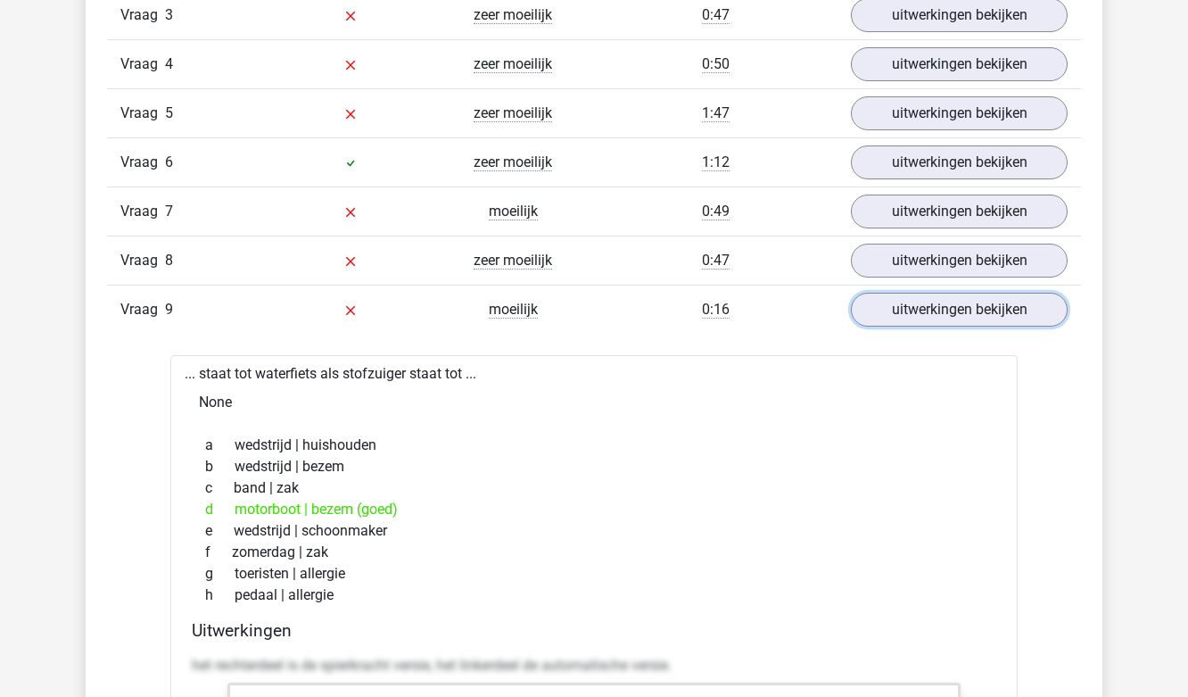
scroll to position [3836, 0]
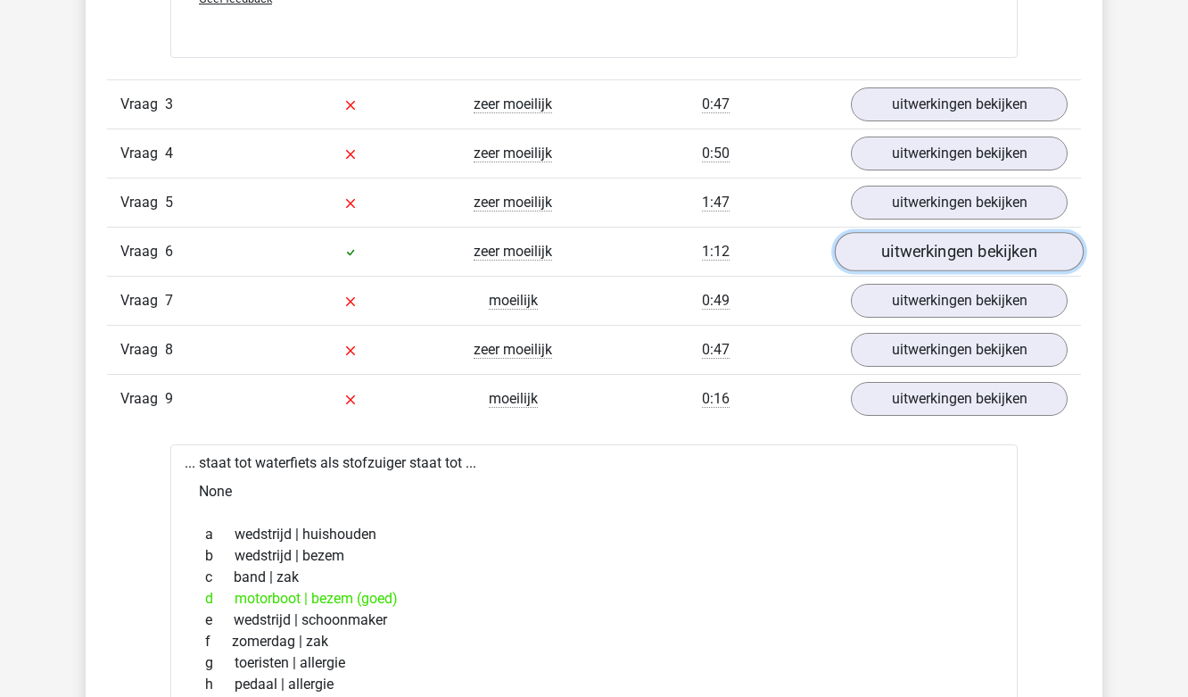
click at [903, 245] on link "uitwerkingen bekijken" at bounding box center [959, 251] width 249 height 39
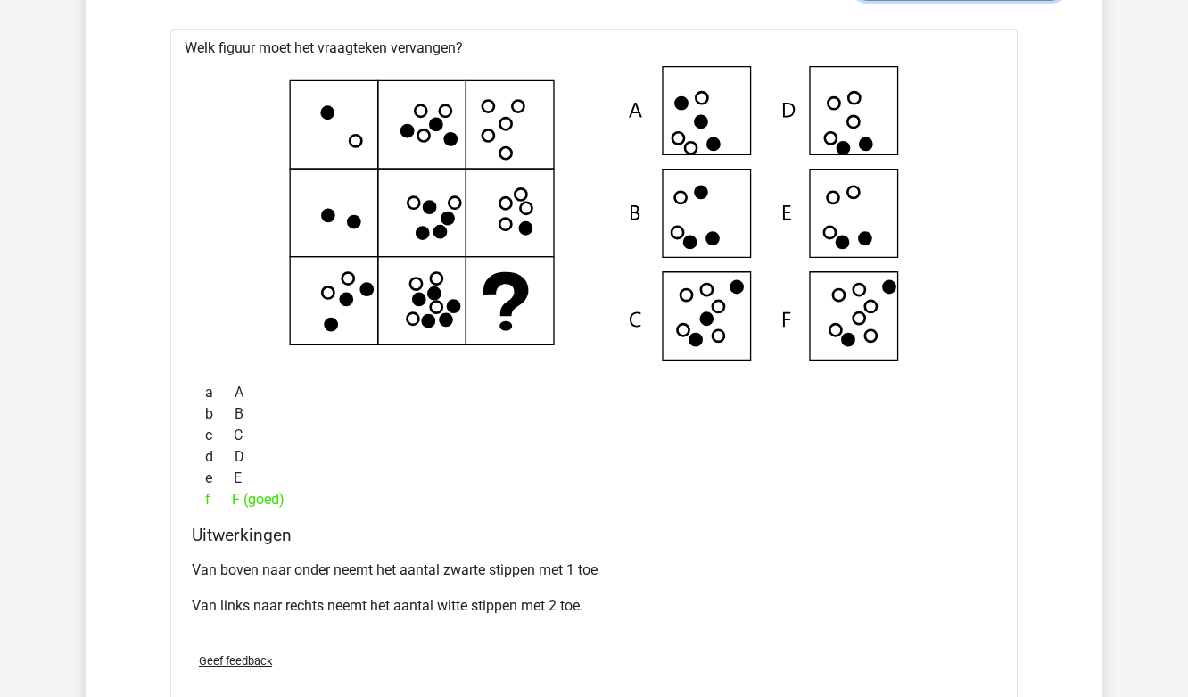
scroll to position [3747, 0]
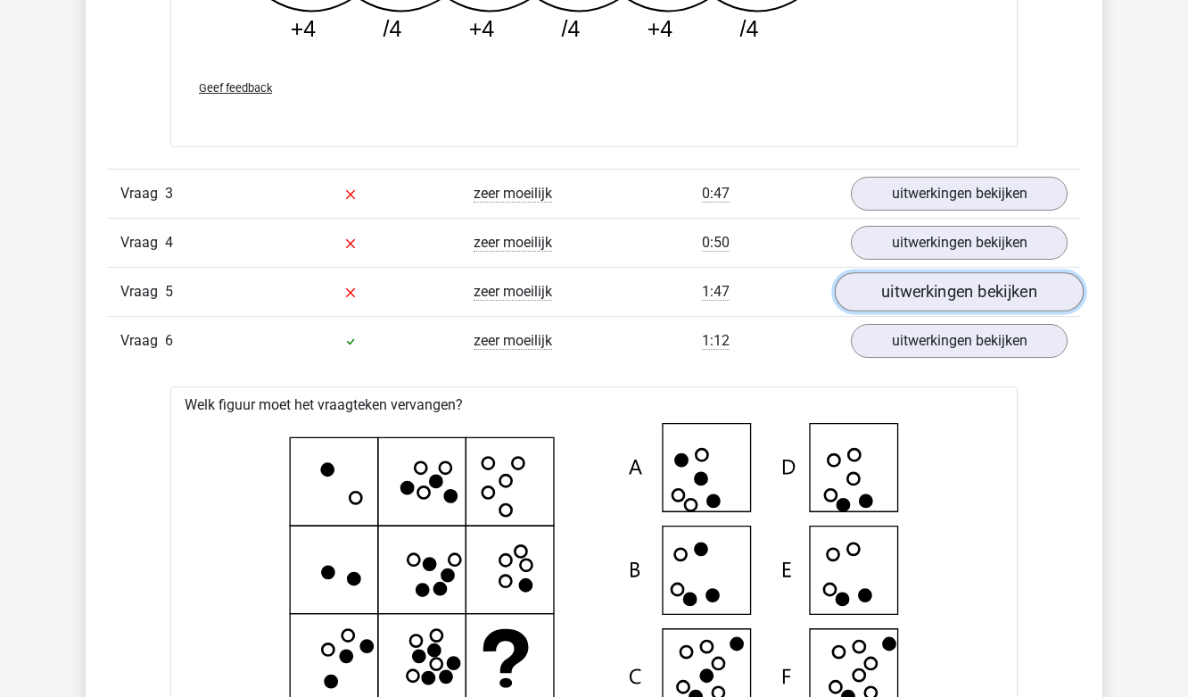
click at [941, 288] on link "uitwerkingen bekijken" at bounding box center [959, 291] width 249 height 39
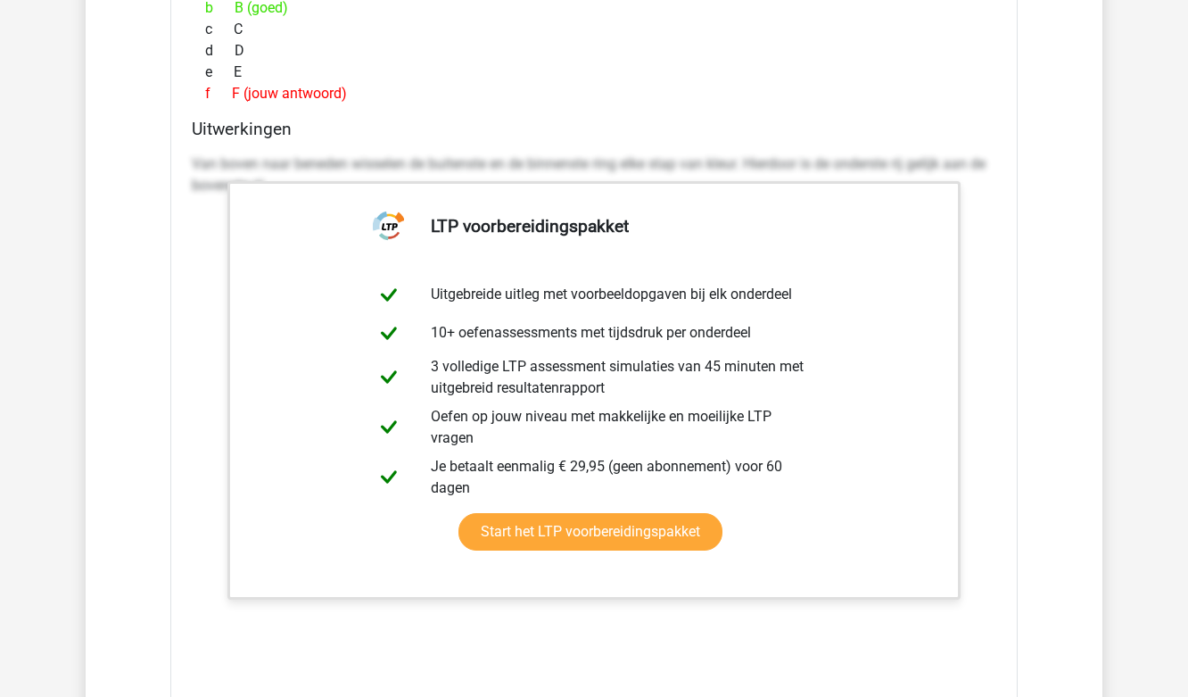
scroll to position [4371, 0]
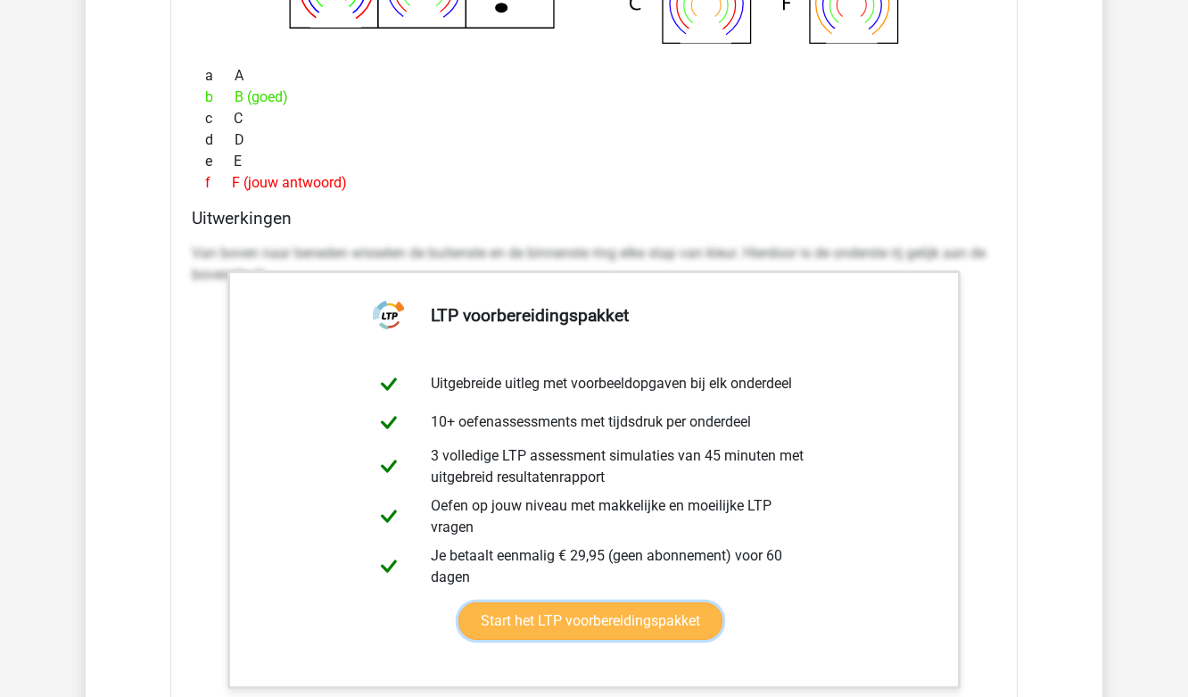
click at [723, 602] on link "Start het LTP voorbereidingspakket" at bounding box center [591, 620] width 264 height 37
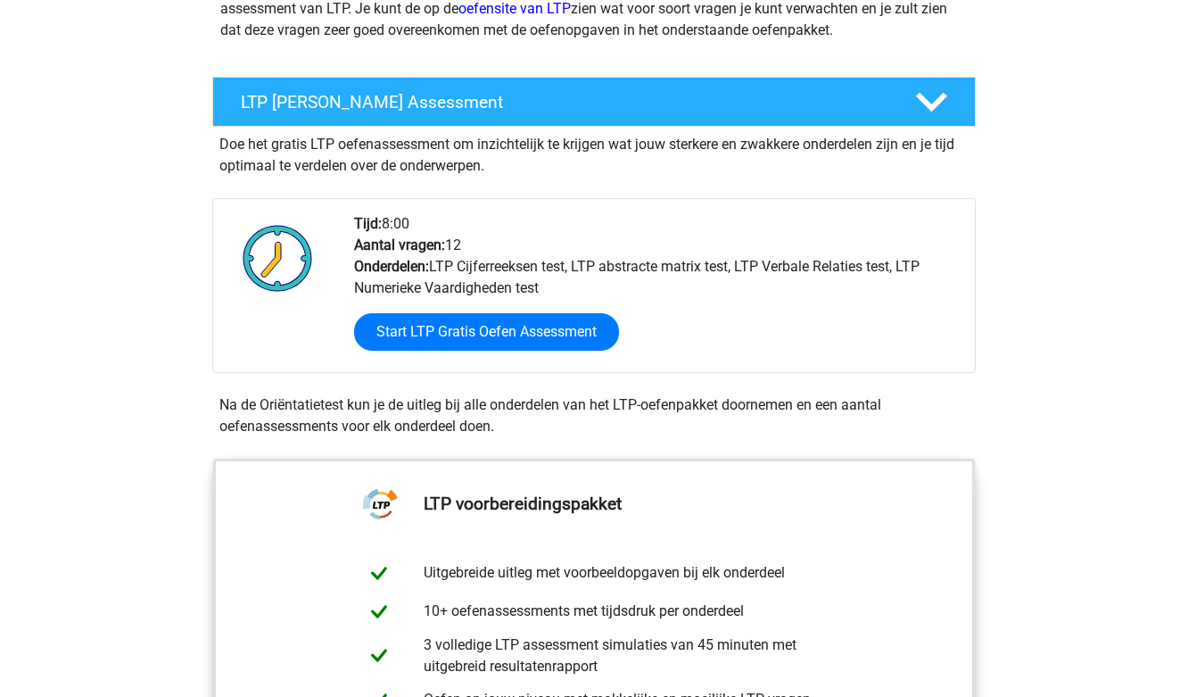
scroll to position [268, 0]
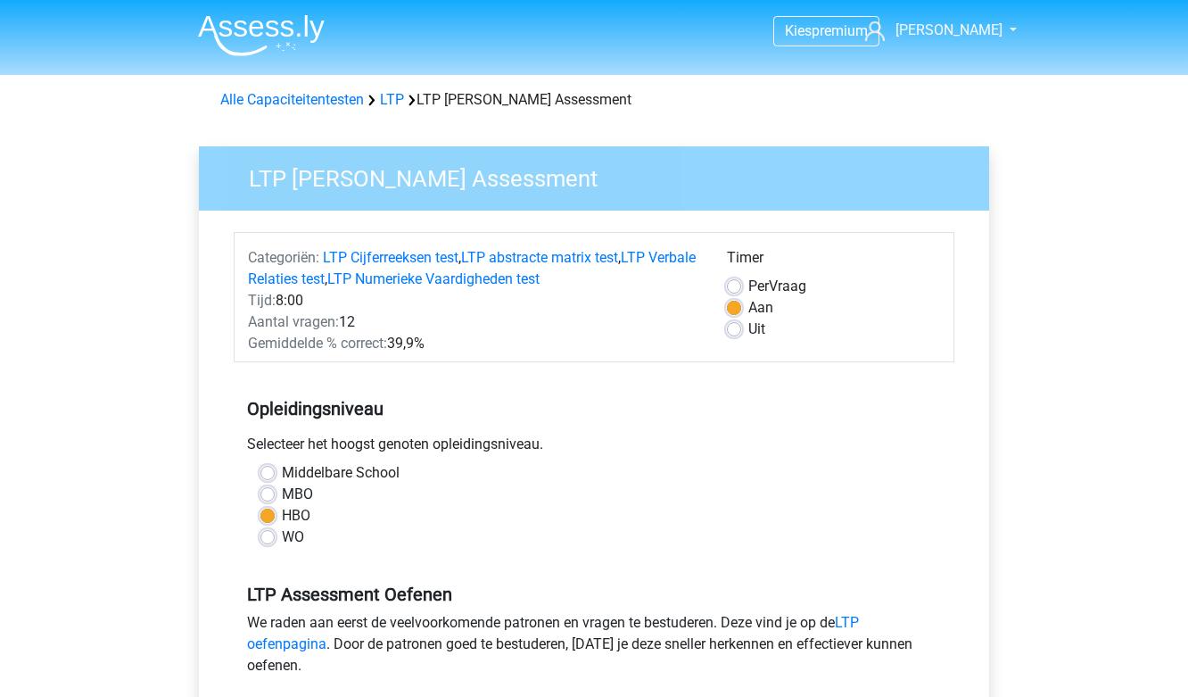
scroll to position [178, 0]
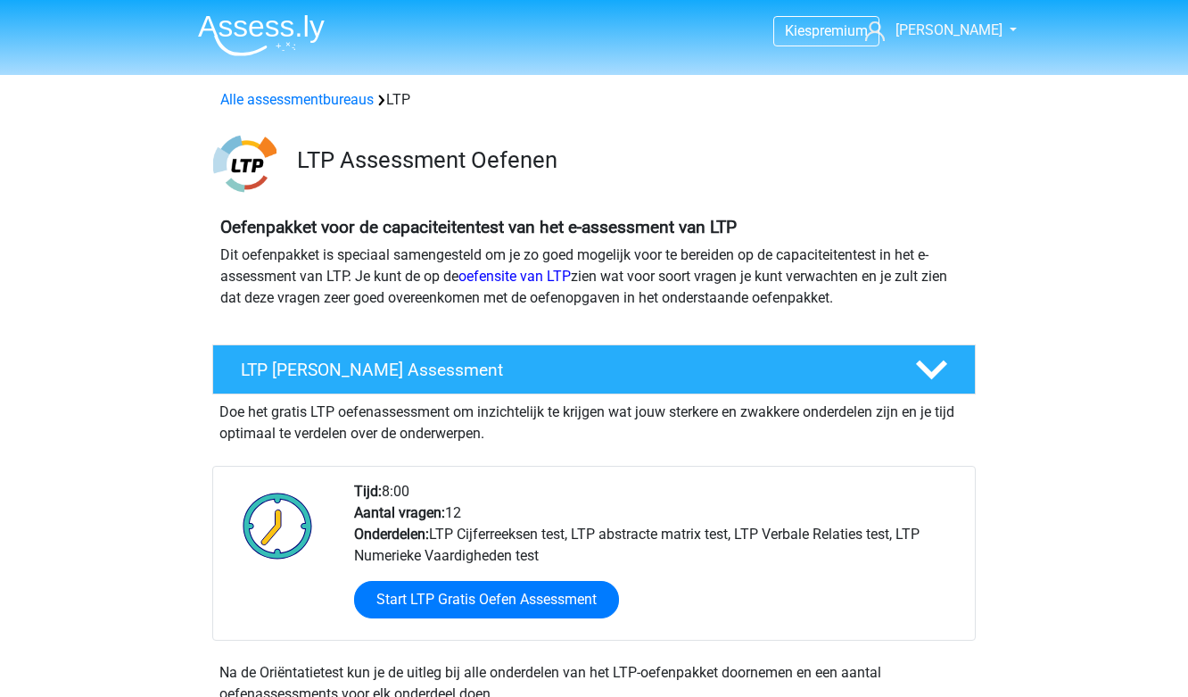
scroll to position [268, 0]
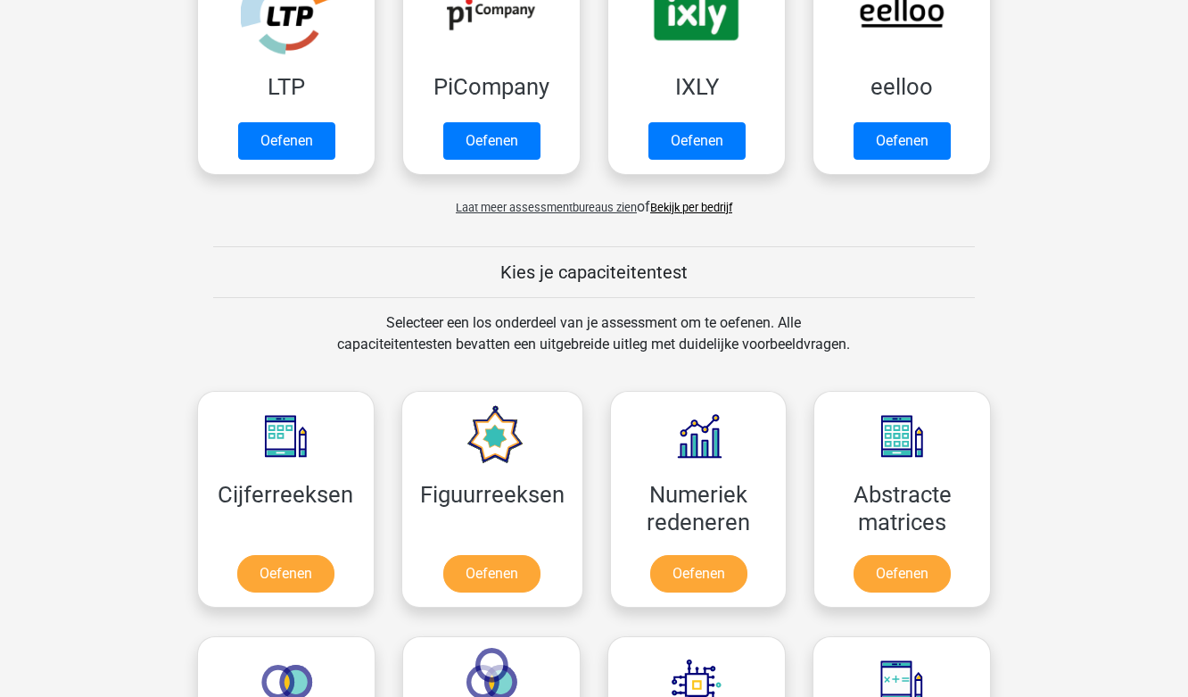
scroll to position [357, 0]
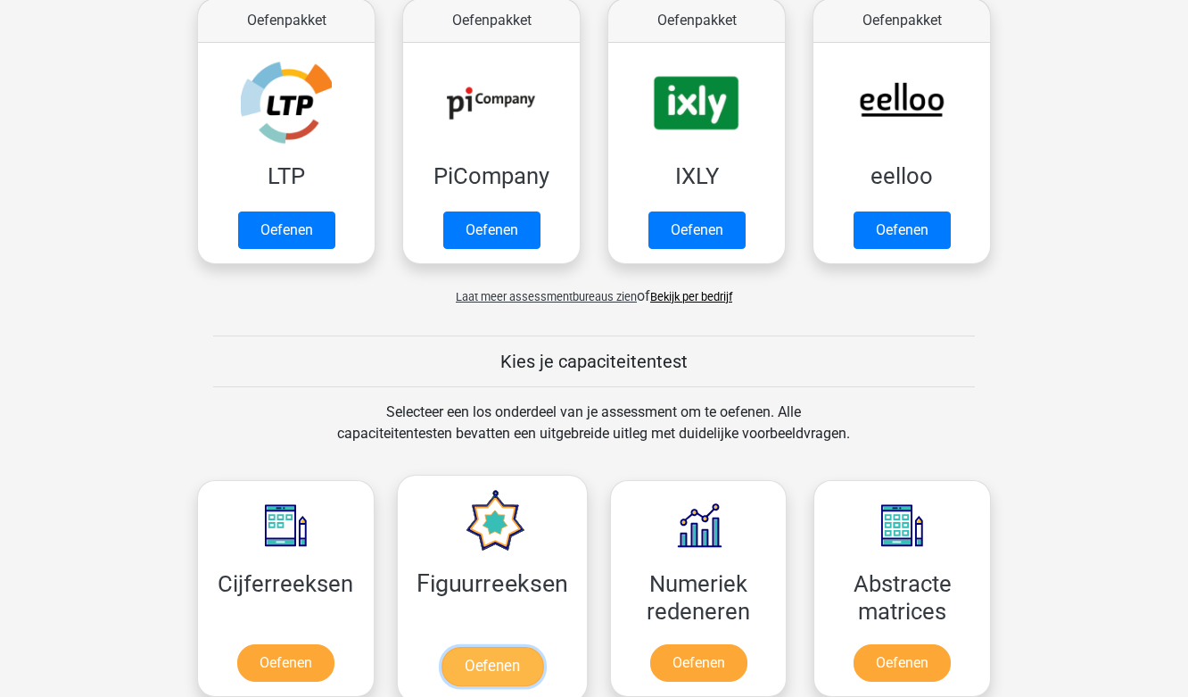
click at [481, 663] on link "Oefenen" at bounding box center [492, 666] width 102 height 39
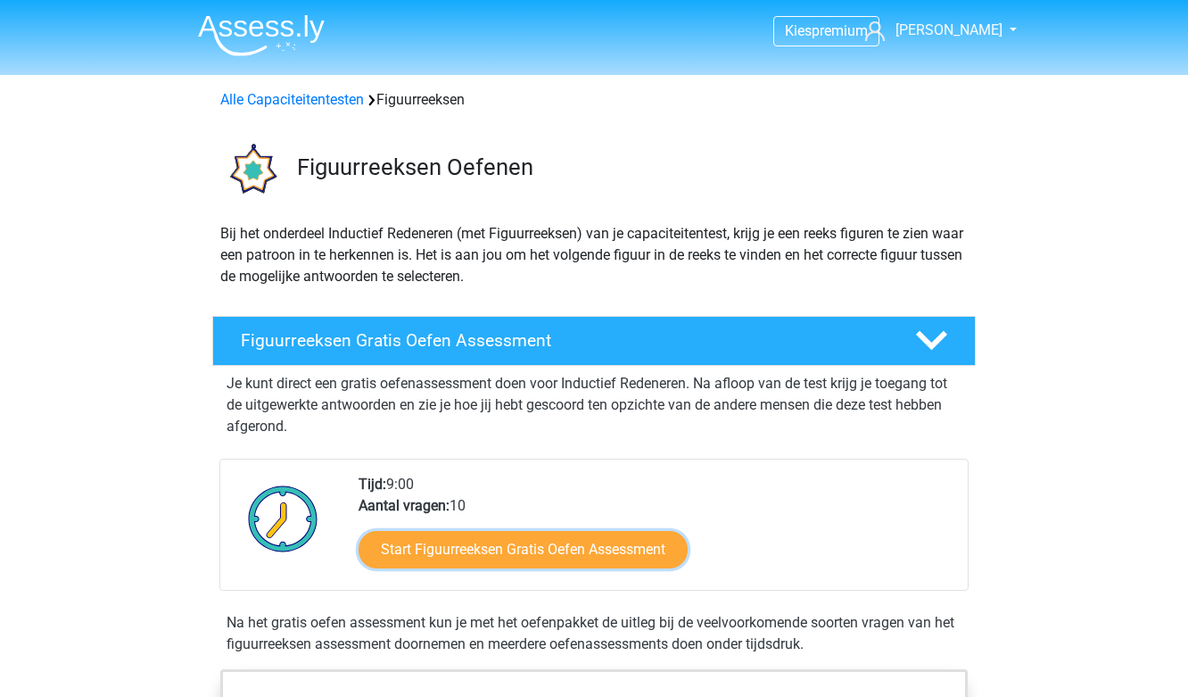
click at [561, 550] on link "Start Figuurreeksen Gratis Oefen Assessment" at bounding box center [523, 549] width 329 height 37
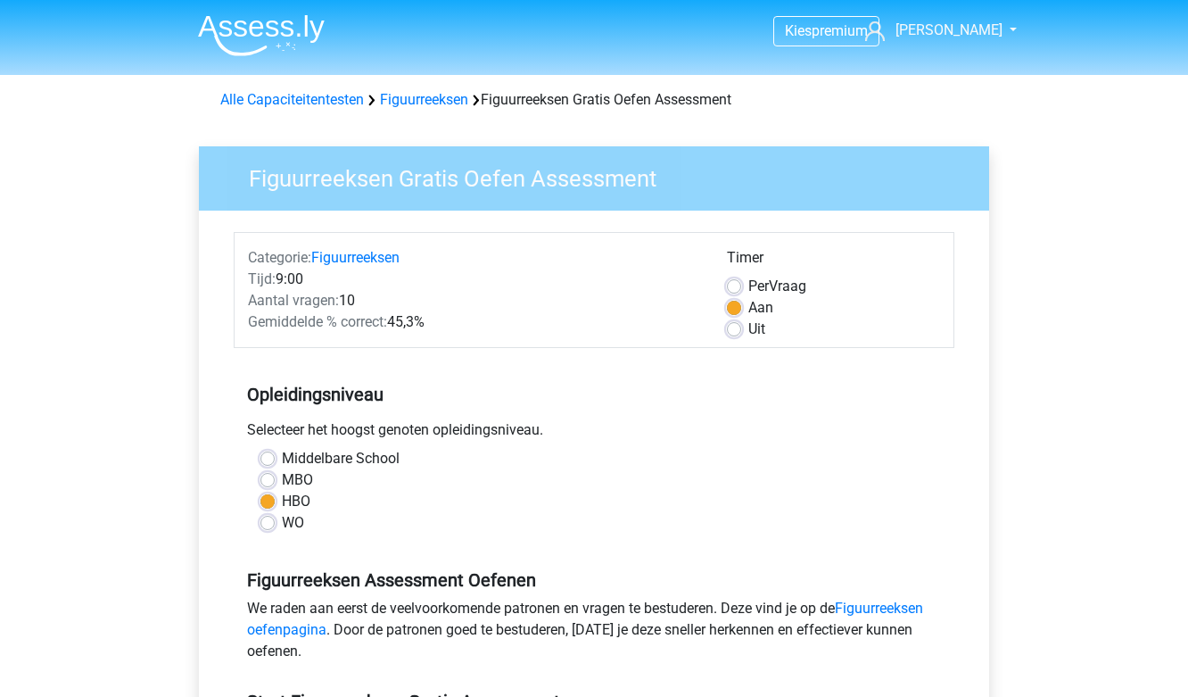
scroll to position [268, 0]
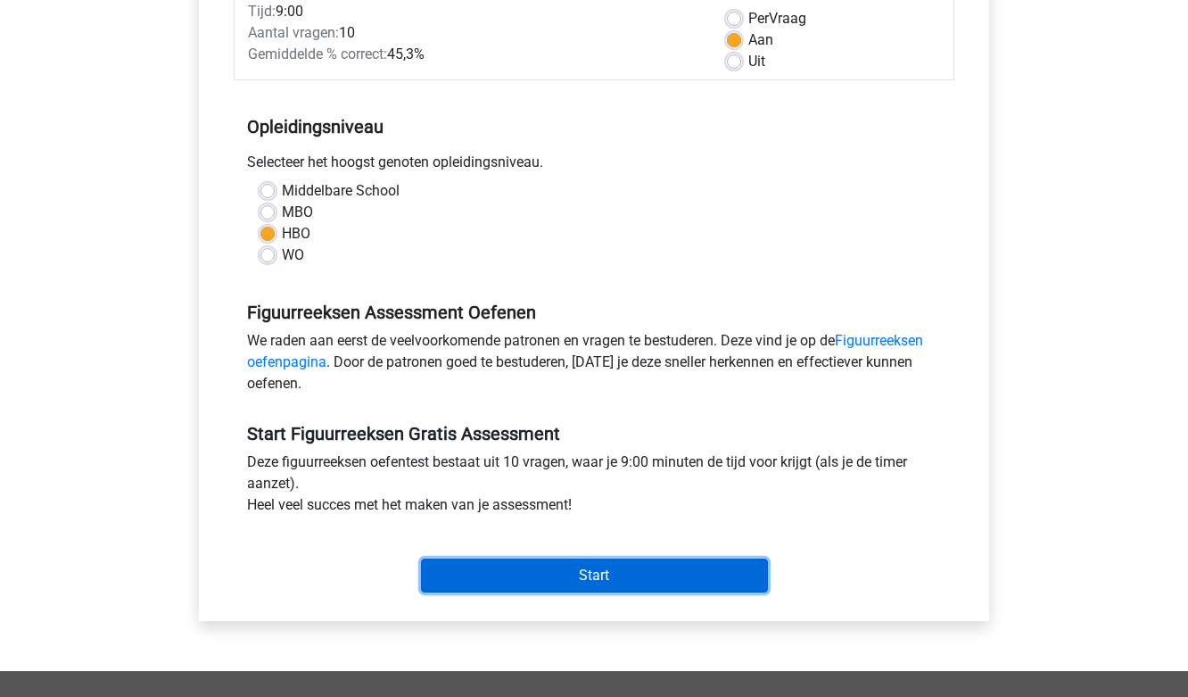
click at [539, 570] on input "Start" at bounding box center [594, 575] width 347 height 34
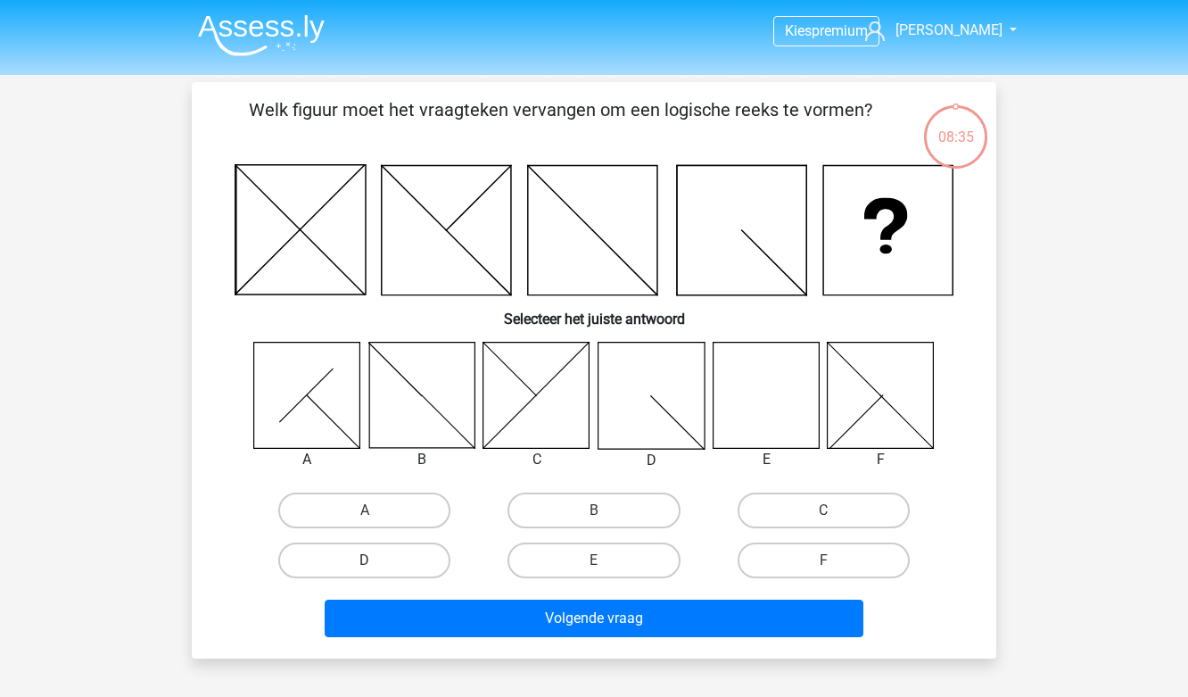
click at [354, 560] on label "D" at bounding box center [364, 560] width 172 height 36
click at [365, 560] on input "D" at bounding box center [371, 566] width 12 height 12
radio input "true"
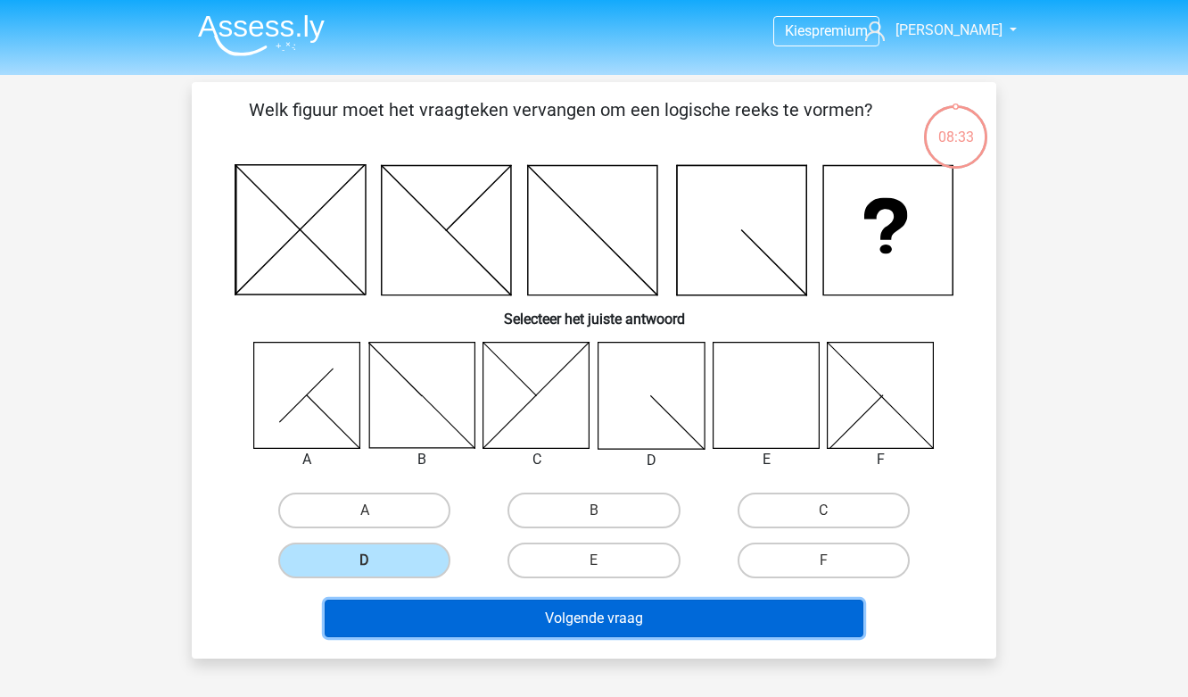
click at [483, 611] on button "Volgende vraag" at bounding box center [595, 617] width 540 height 37
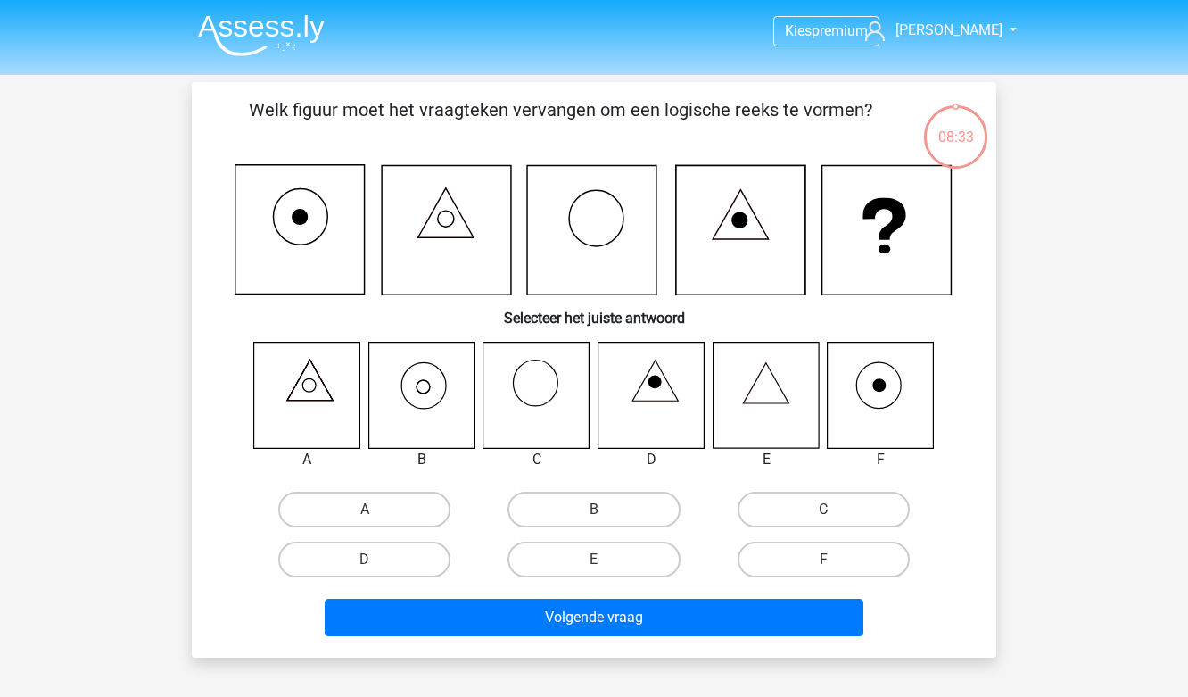
scroll to position [82, 0]
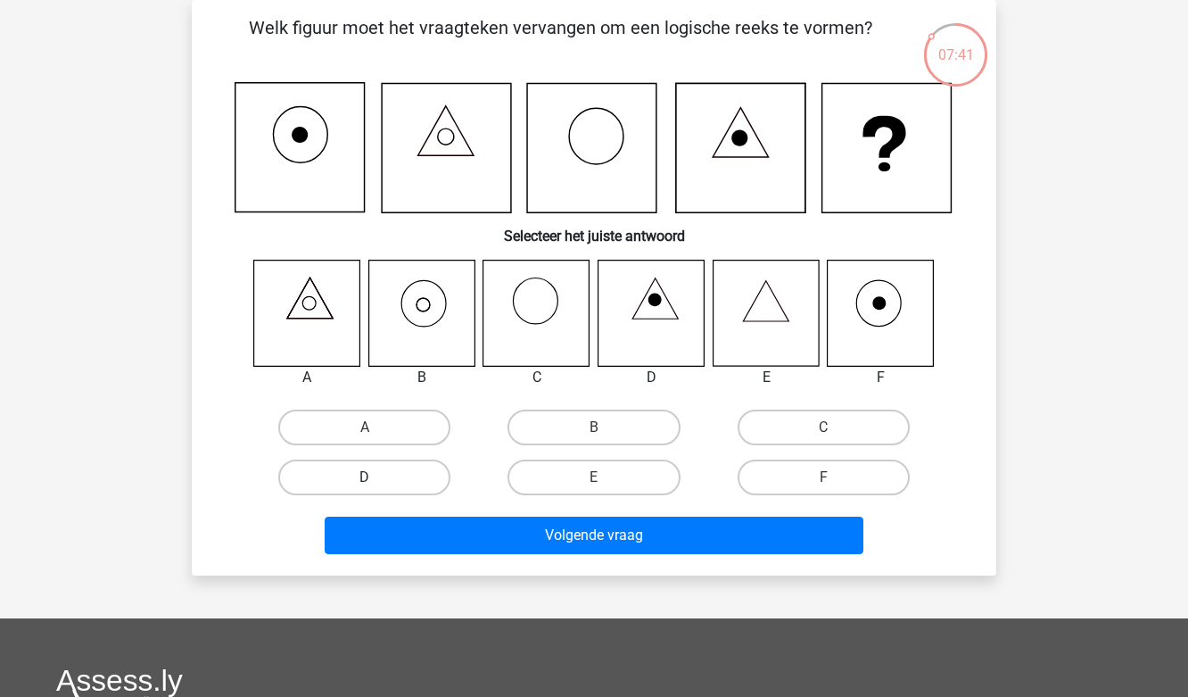
click at [402, 477] on label "D" at bounding box center [364, 477] width 172 height 36
click at [376, 477] on input "D" at bounding box center [371, 483] width 12 height 12
radio input "true"
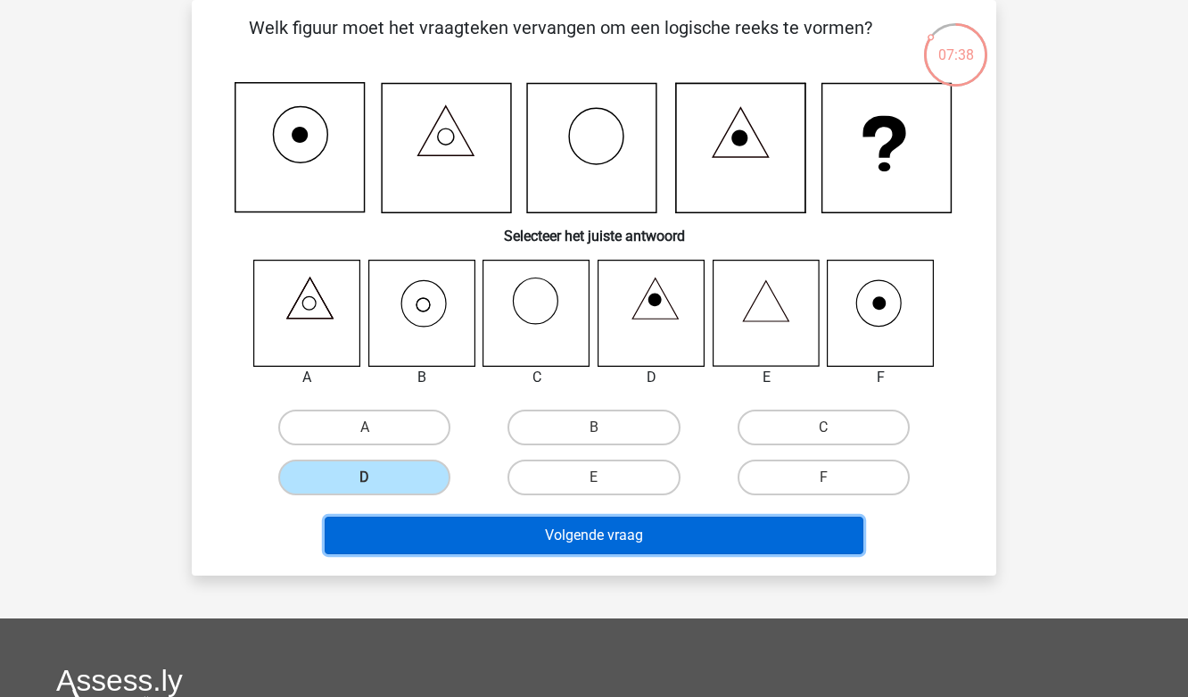
click at [581, 535] on button "Volgende vraag" at bounding box center [595, 534] width 540 height 37
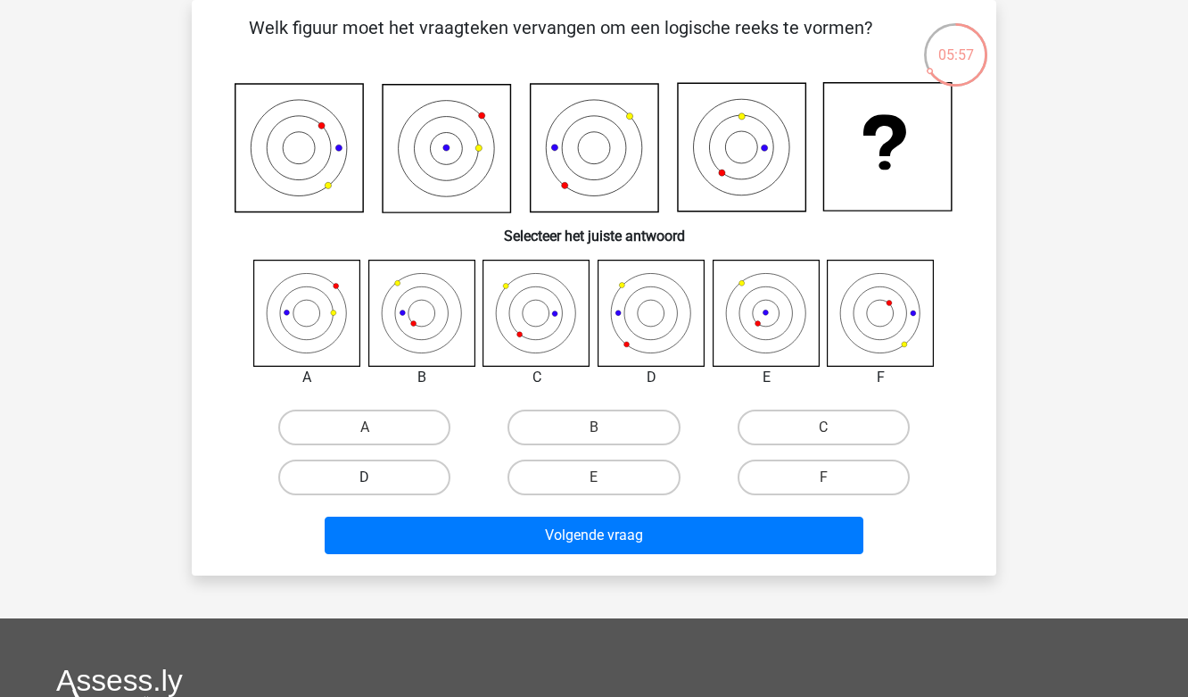
click at [407, 467] on label "D" at bounding box center [364, 477] width 172 height 36
click at [376, 477] on input "D" at bounding box center [371, 483] width 12 height 12
radio input "true"
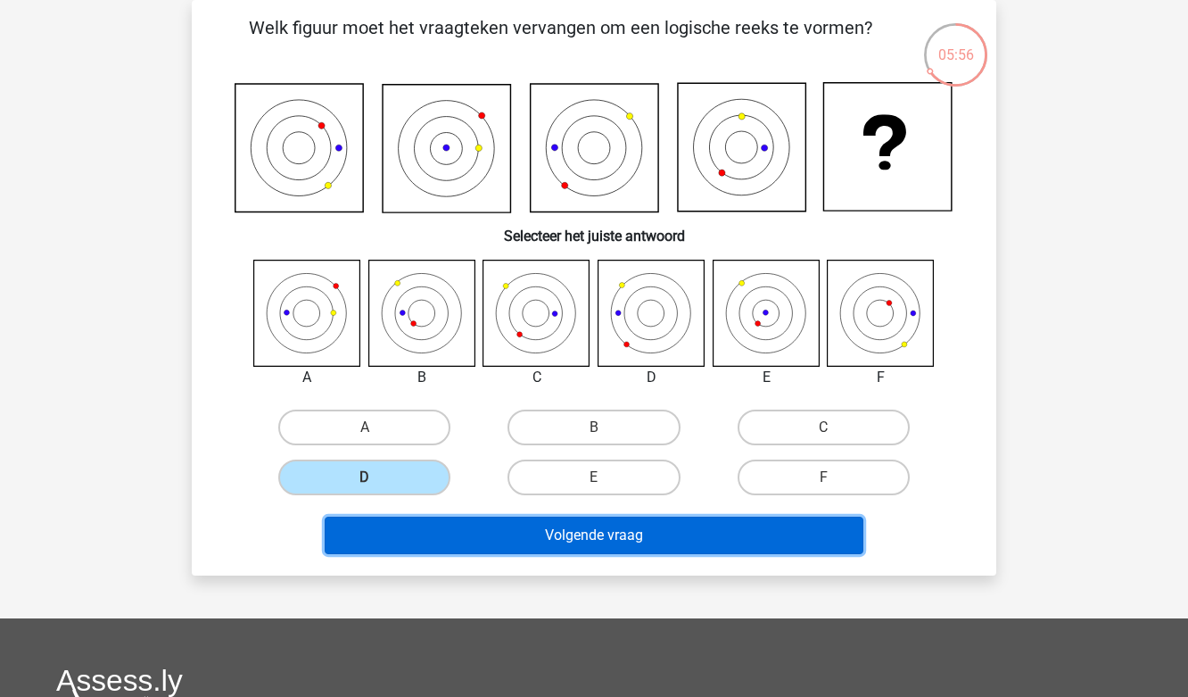
click at [524, 542] on button "Volgende vraag" at bounding box center [595, 534] width 540 height 37
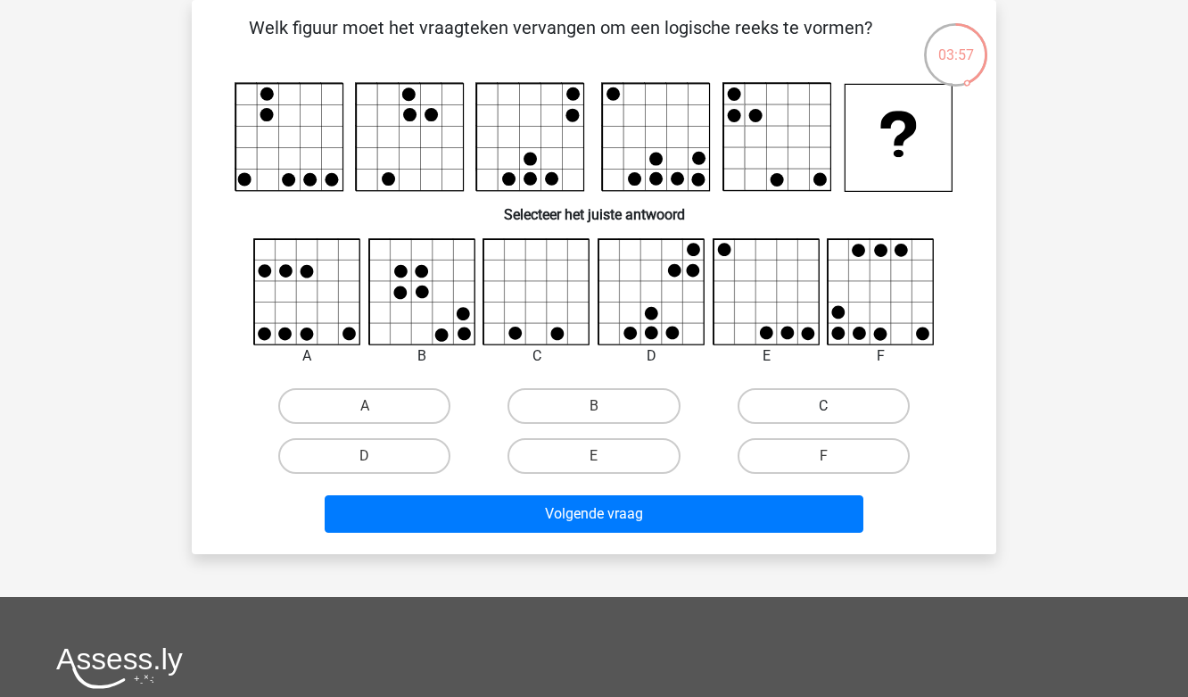
click at [797, 399] on label "C" at bounding box center [824, 406] width 172 height 36
click at [823, 406] on input "C" at bounding box center [829, 412] width 12 height 12
radio input "true"
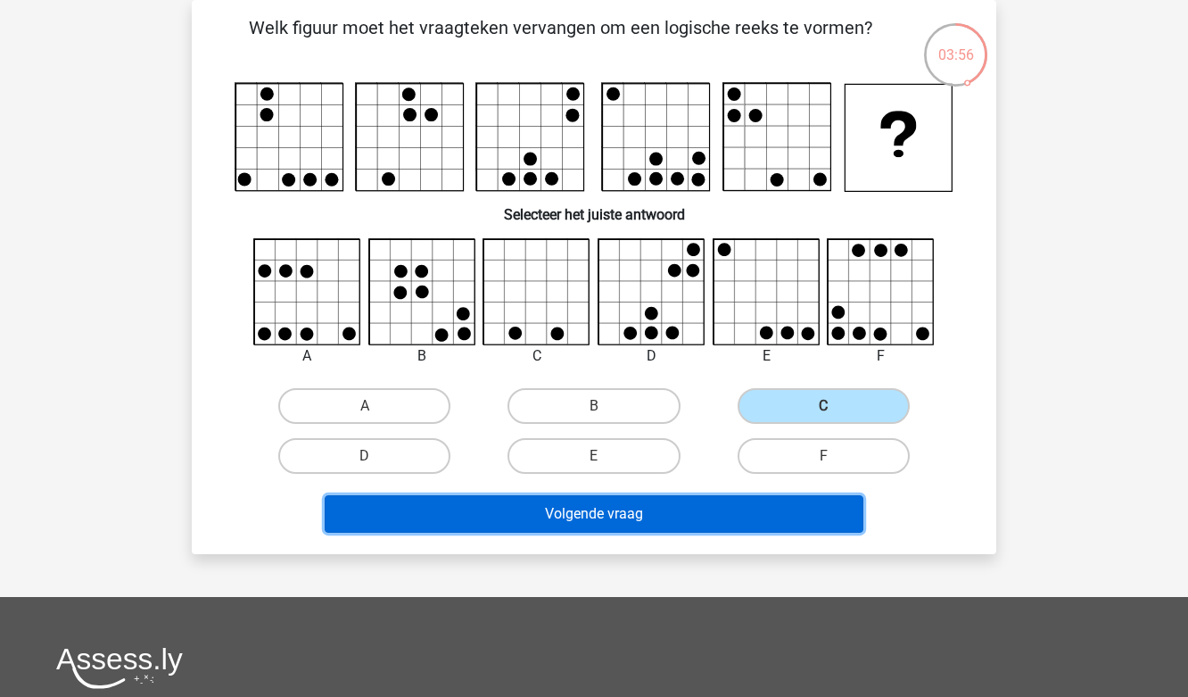
click at [658, 507] on button "Volgende vraag" at bounding box center [595, 513] width 540 height 37
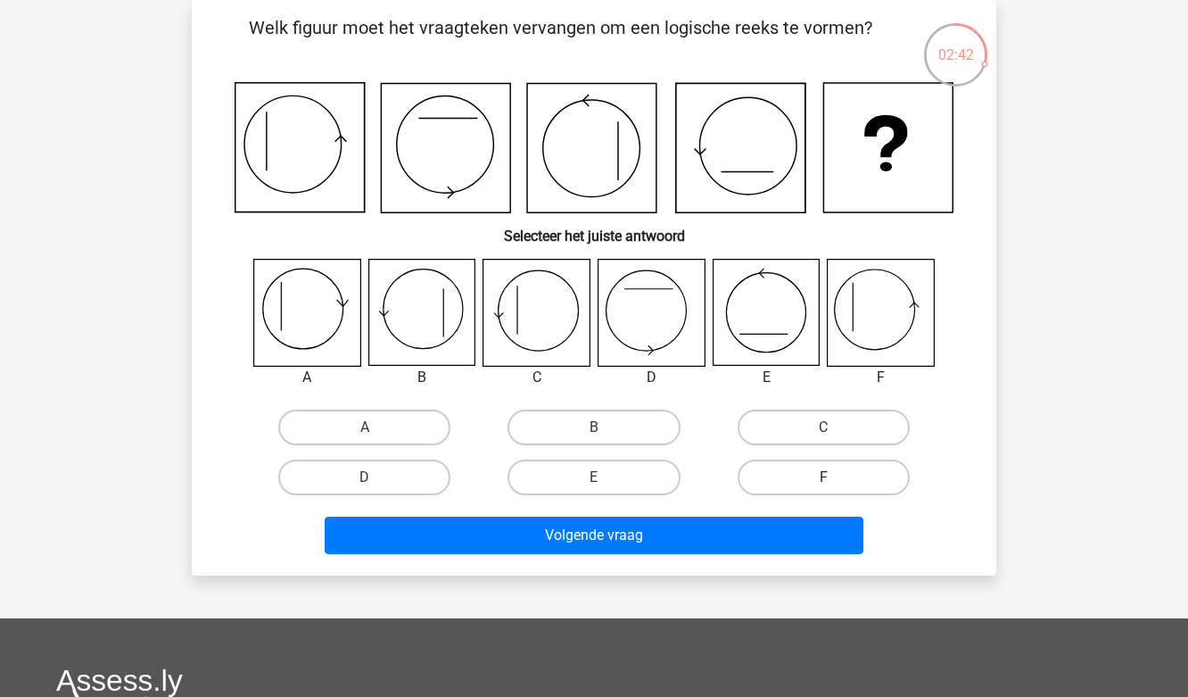
click at [814, 476] on label "F" at bounding box center [824, 477] width 172 height 36
click at [823, 477] on input "F" at bounding box center [829, 483] width 12 height 12
radio input "true"
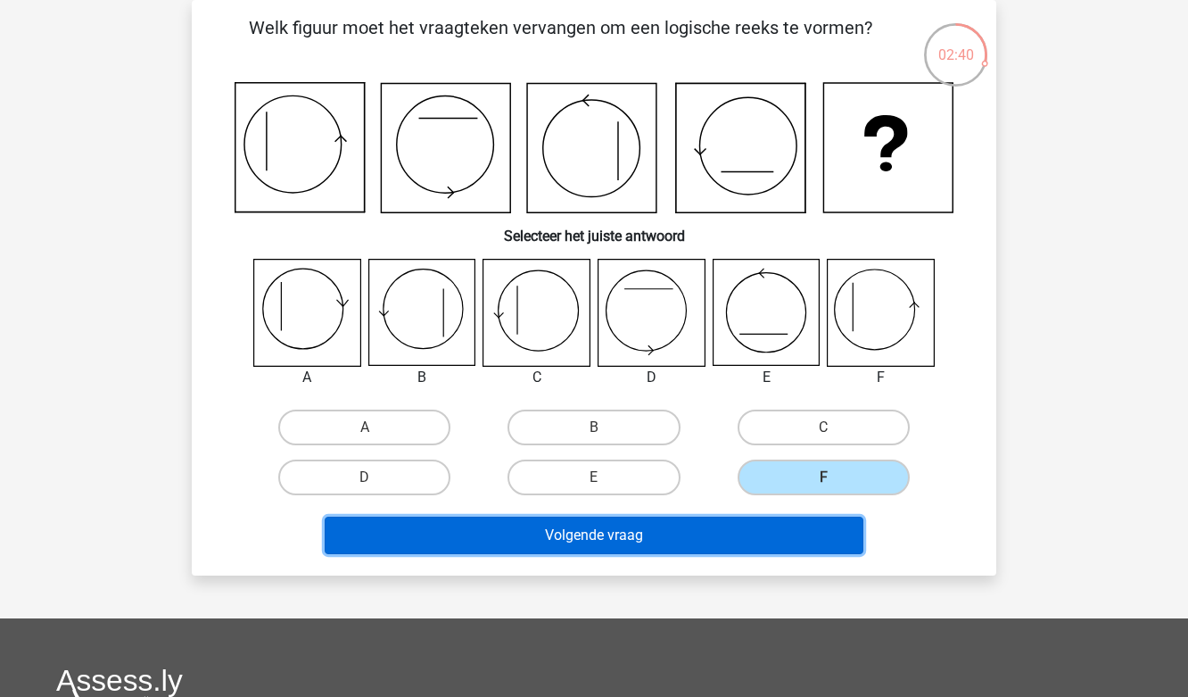
click at [642, 533] on button "Volgende vraag" at bounding box center [595, 534] width 540 height 37
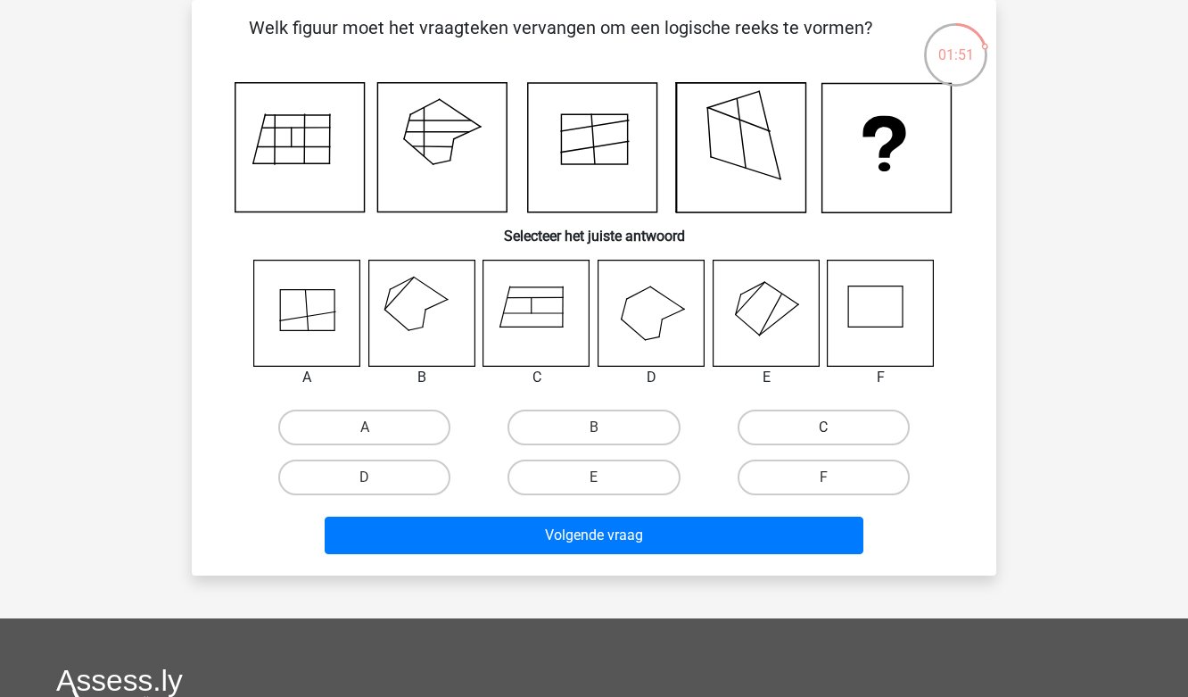
click at [819, 433] on label "C" at bounding box center [824, 427] width 172 height 36
click at [823, 433] on input "C" at bounding box center [829, 433] width 12 height 12
radio input "true"
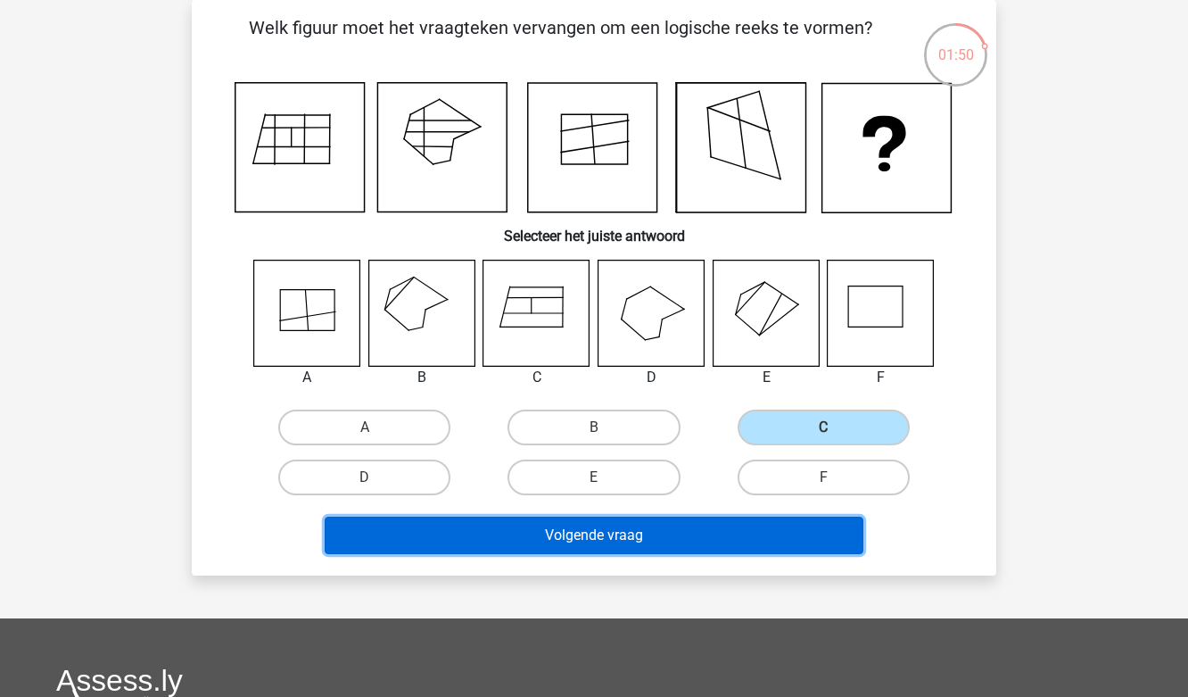
click at [681, 529] on button "Volgende vraag" at bounding box center [595, 534] width 540 height 37
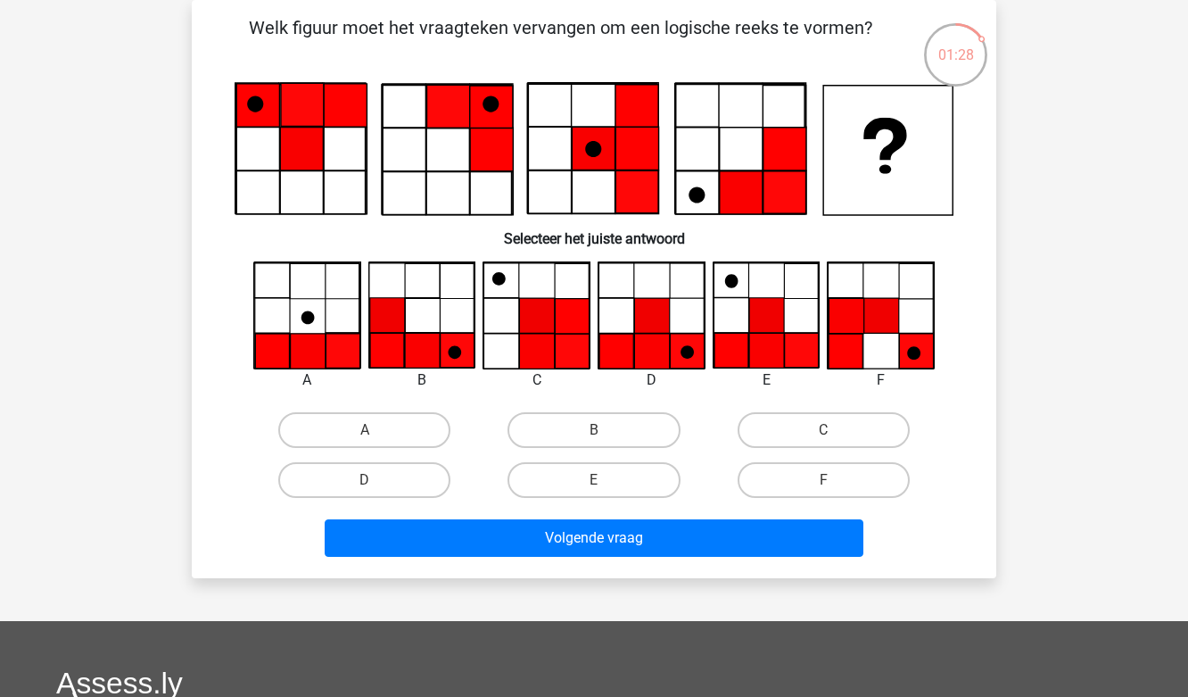
click at [858, 341] on icon at bounding box center [846, 351] width 34 height 35
click at [764, 326] on icon at bounding box center [766, 315] width 35 height 35
click at [857, 335] on icon at bounding box center [846, 351] width 34 height 35
click at [409, 475] on label "D" at bounding box center [364, 480] width 172 height 36
click at [376, 480] on input "D" at bounding box center [371, 486] width 12 height 12
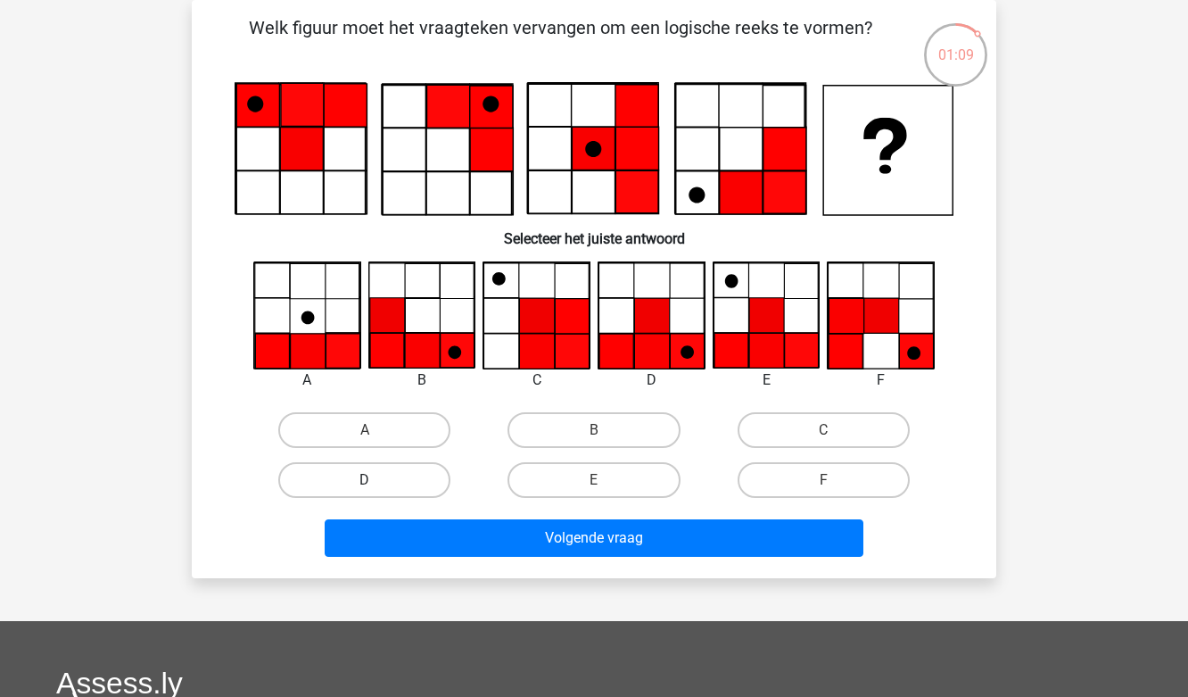
radio input "true"
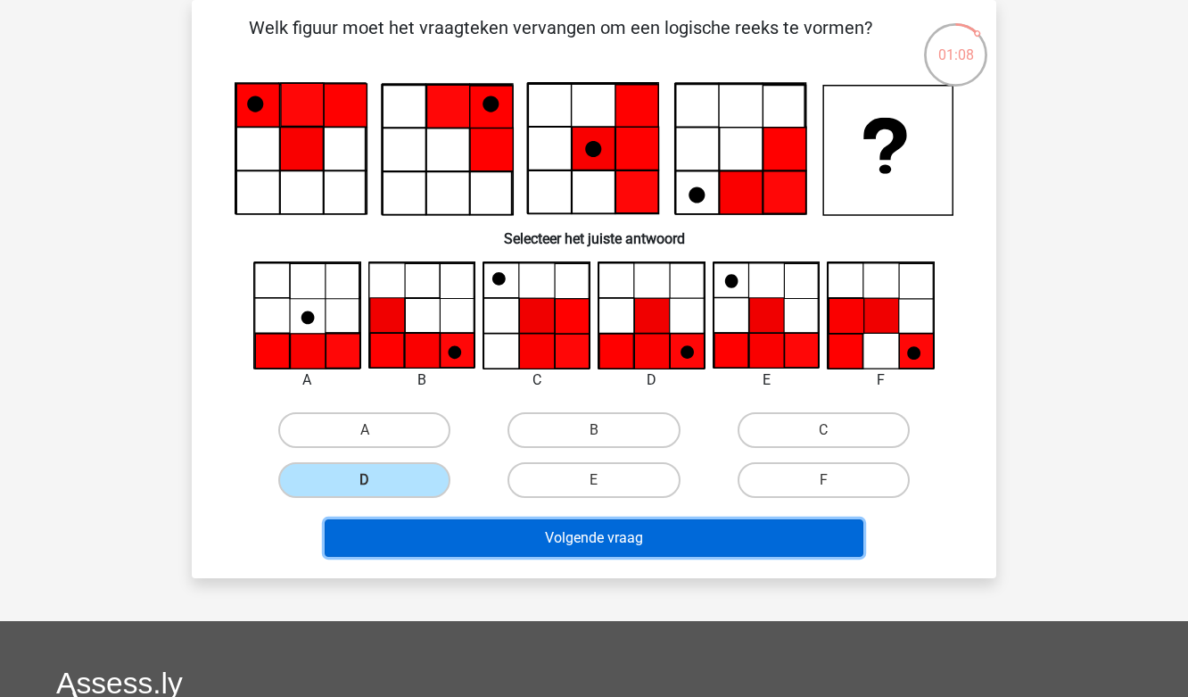
click at [483, 541] on button "Volgende vraag" at bounding box center [595, 537] width 540 height 37
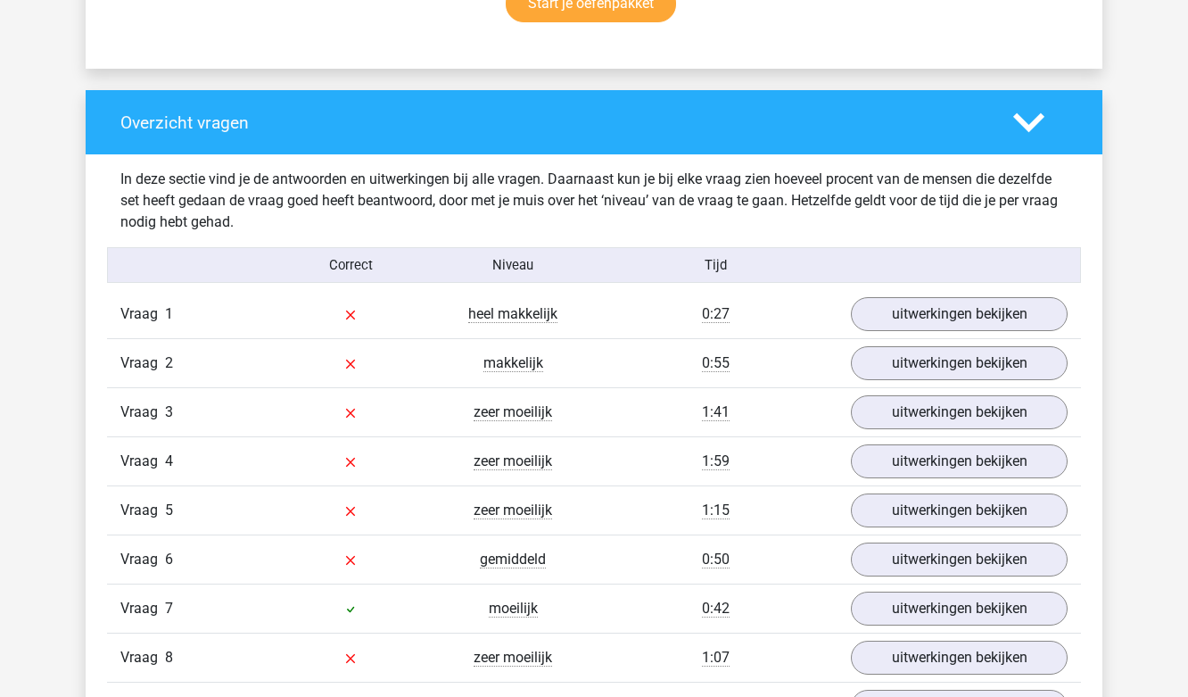
scroll to position [1338, 0]
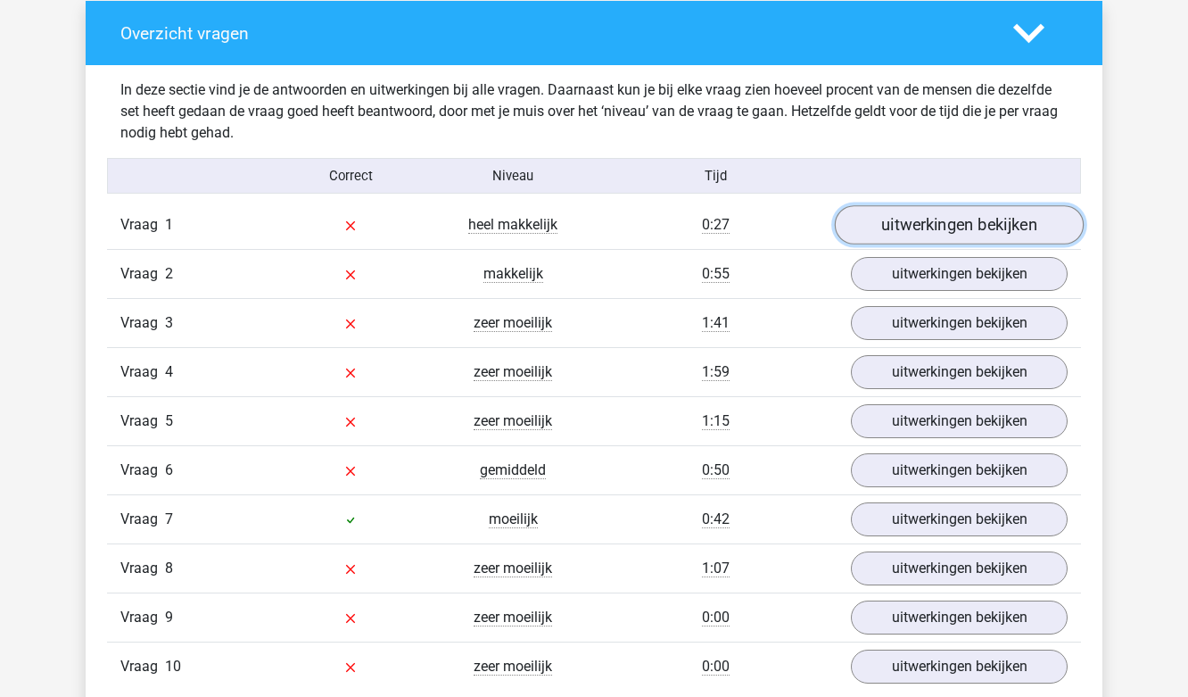
click at [918, 227] on link "uitwerkingen bekijken" at bounding box center [959, 225] width 249 height 39
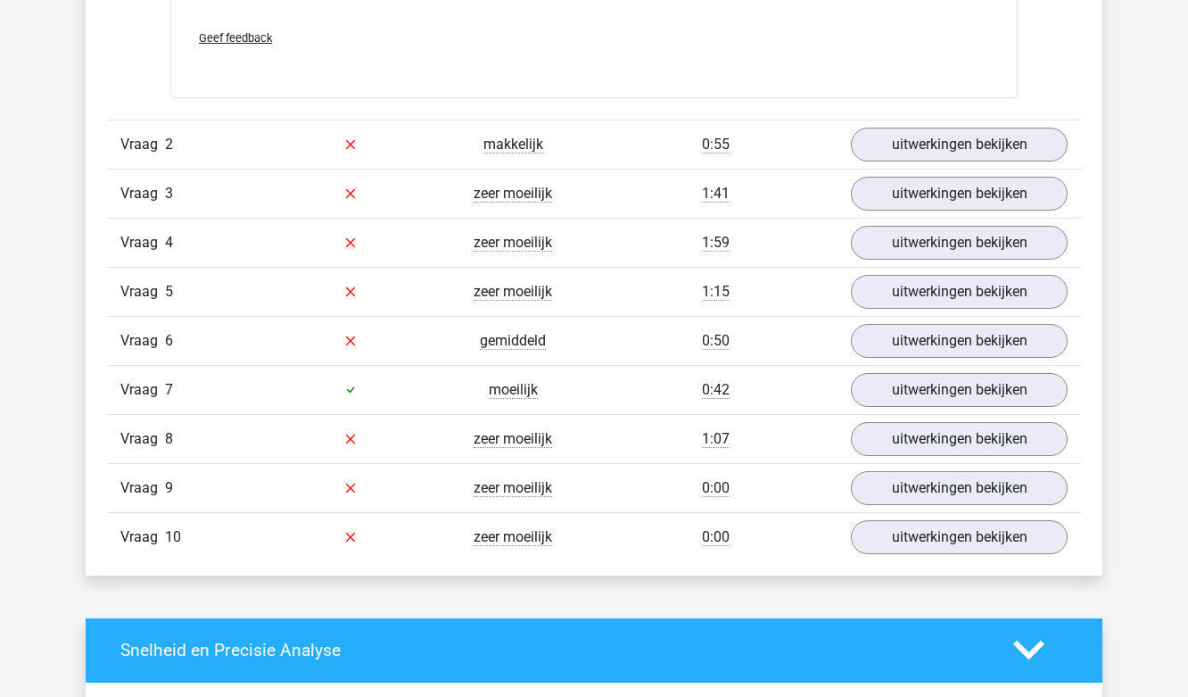
scroll to position [2587, 0]
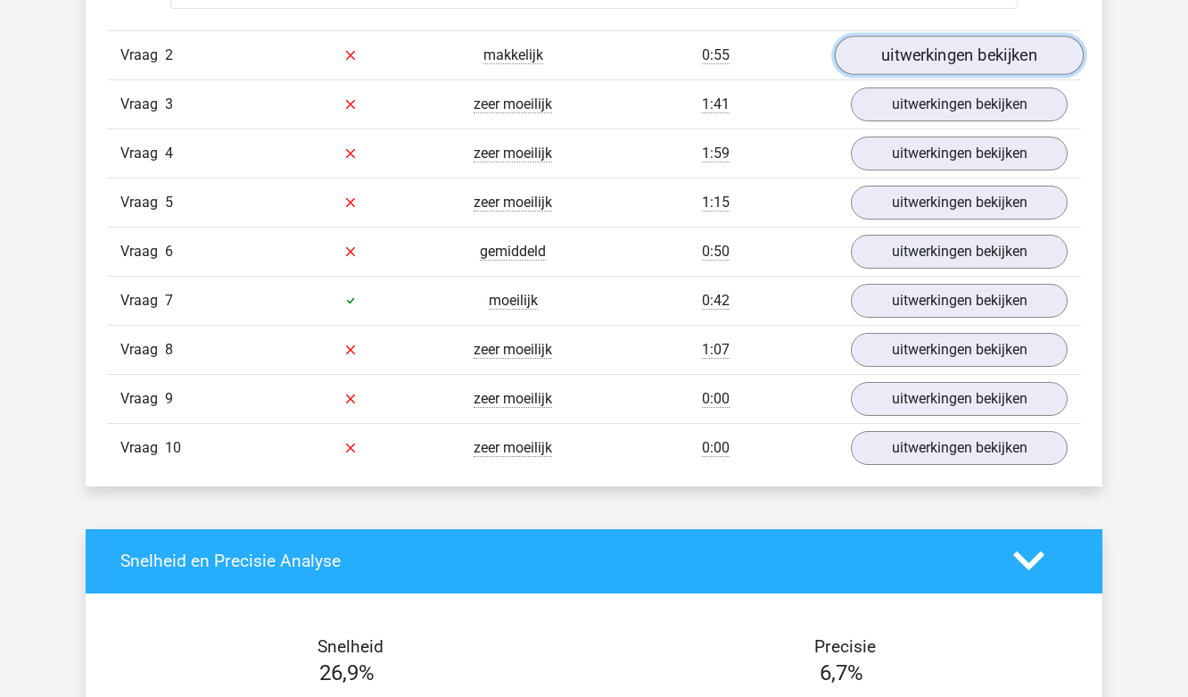
click at [896, 52] on link "uitwerkingen bekijken" at bounding box center [959, 55] width 249 height 39
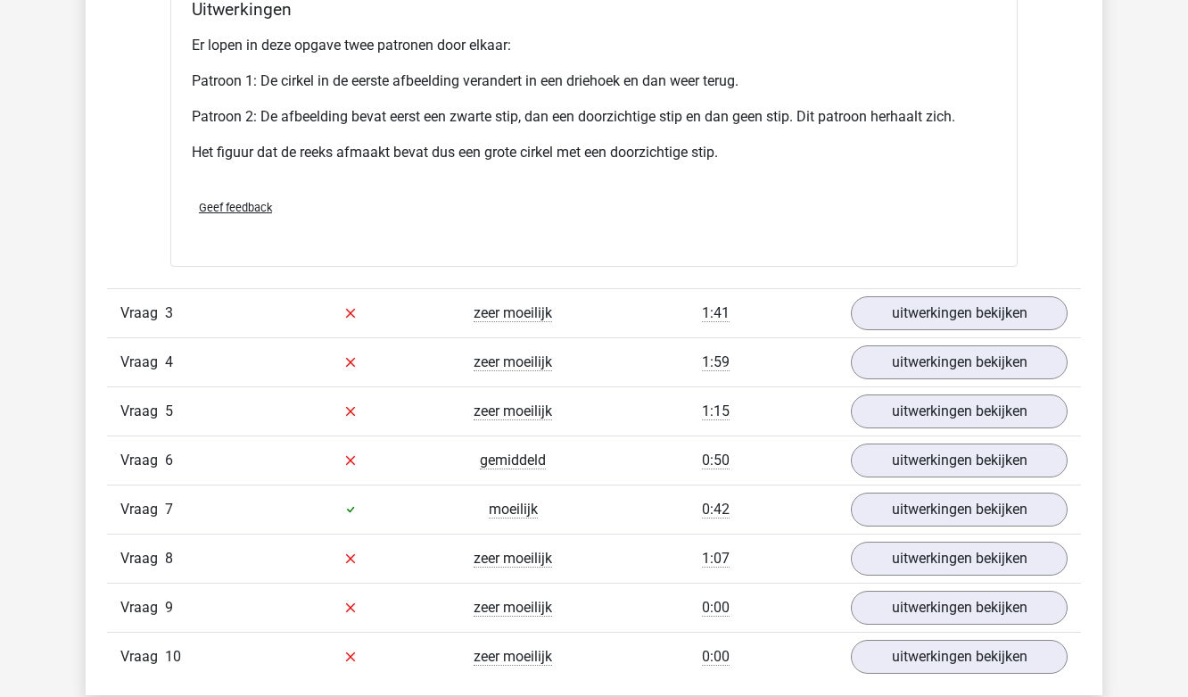
scroll to position [3568, 0]
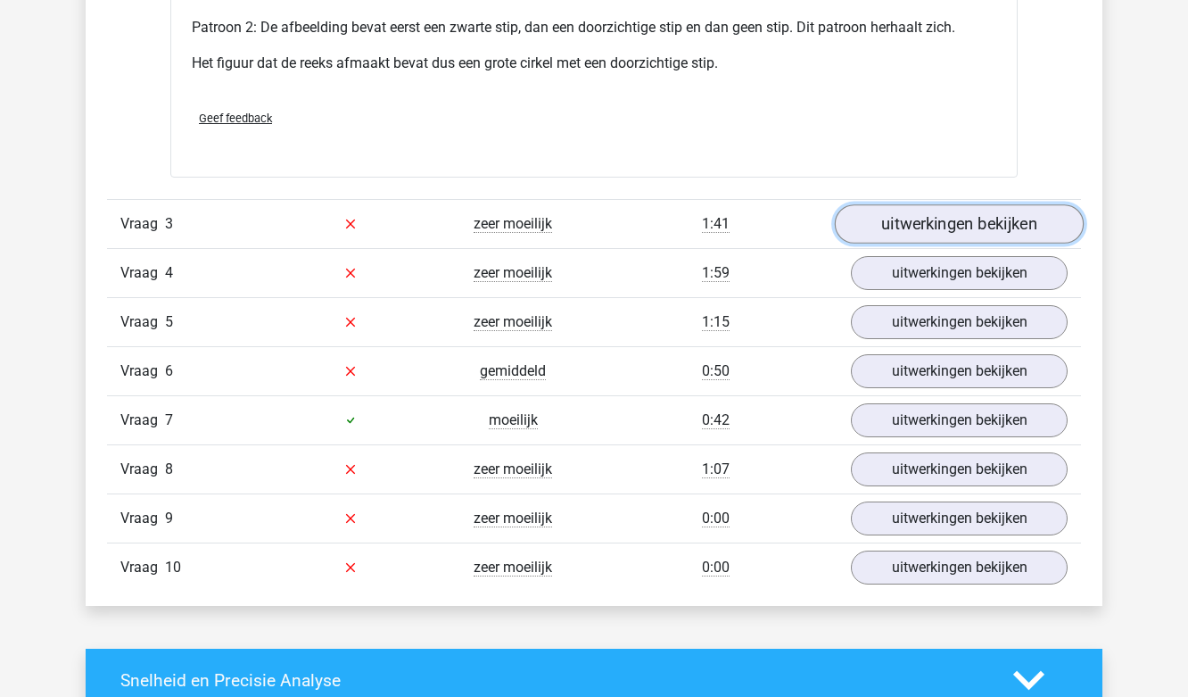
click at [921, 225] on link "uitwerkingen bekijken" at bounding box center [959, 223] width 249 height 39
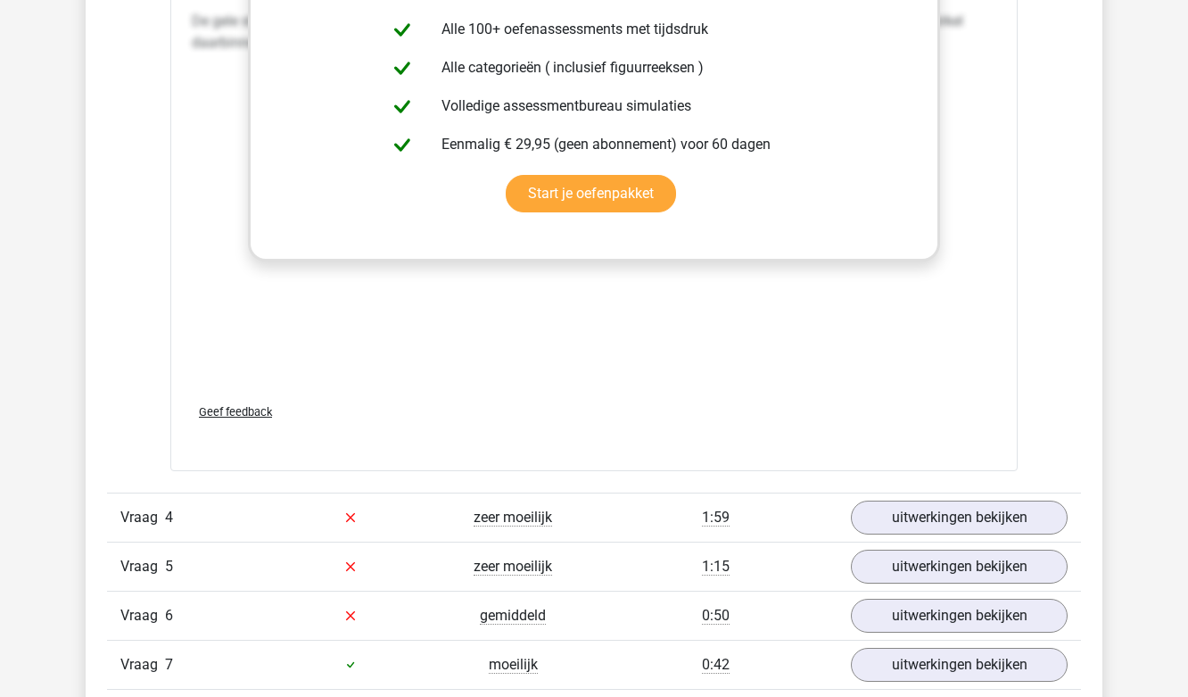
scroll to position [4906, 0]
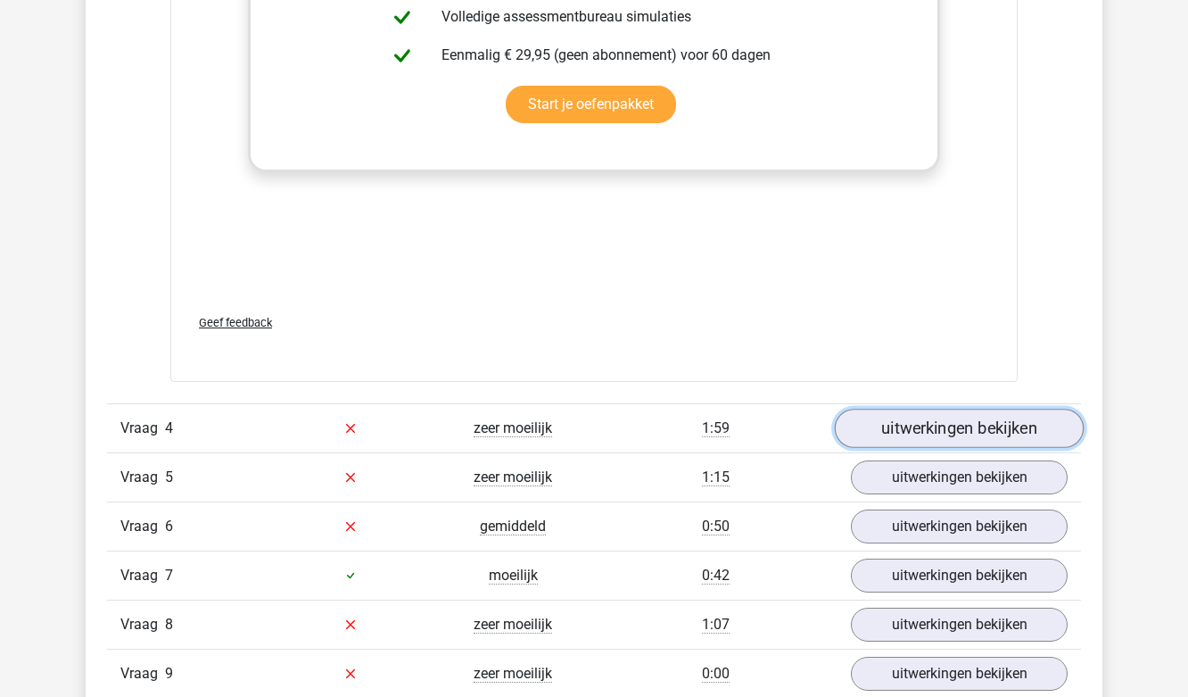
click at [913, 425] on link "uitwerkingen bekijken" at bounding box center [959, 428] width 249 height 39
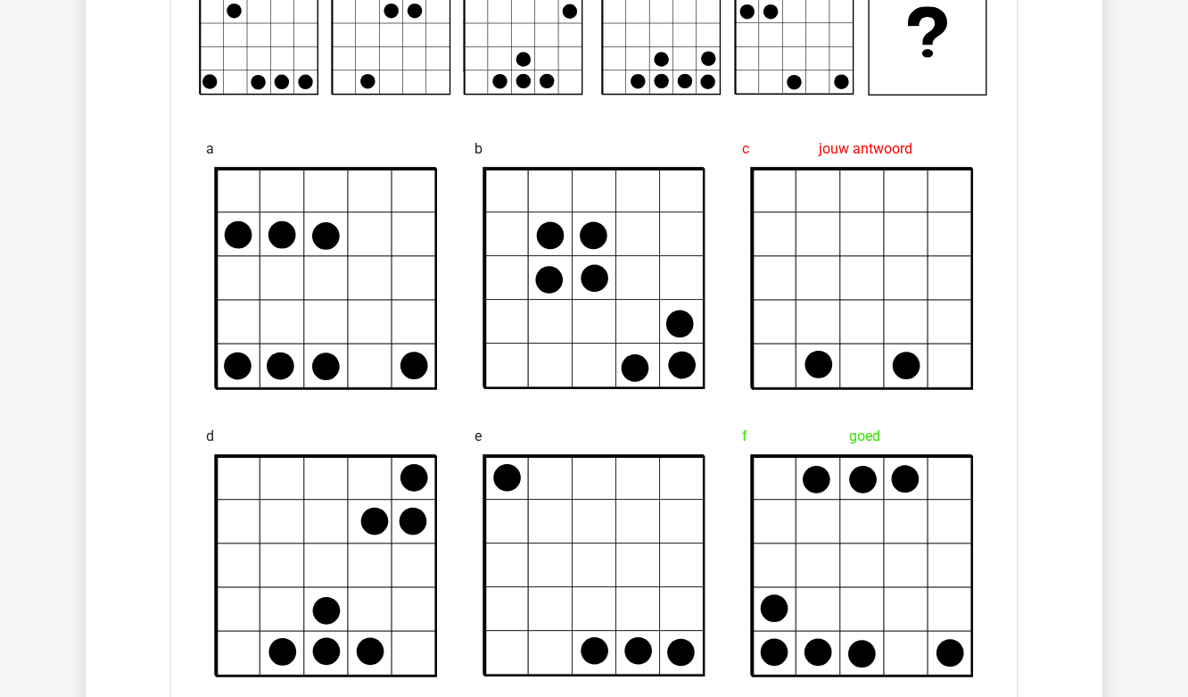
scroll to position [5709, 0]
